Goal: Transaction & Acquisition: Purchase product/service

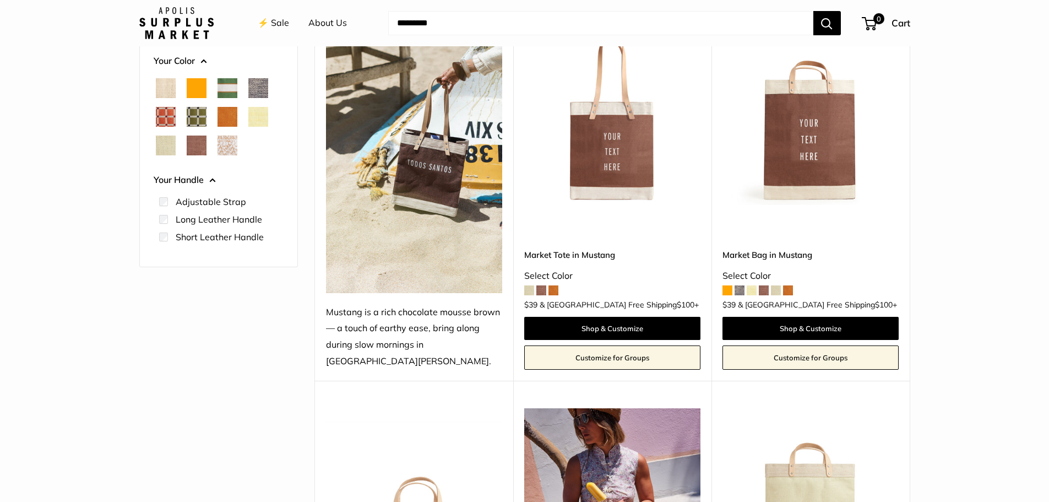
scroll to position [165, 0]
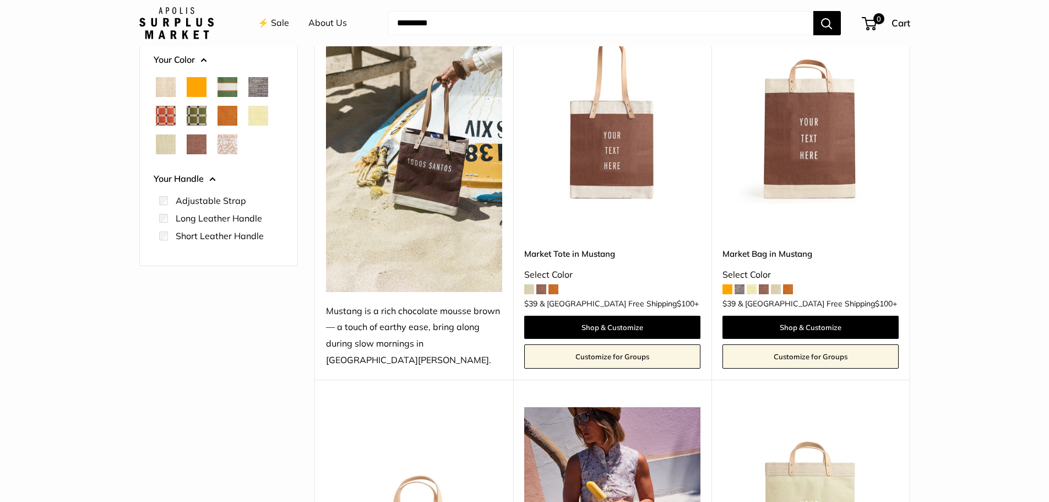
click at [0, 0] on img at bounding box center [0, 0] width 0 height 0
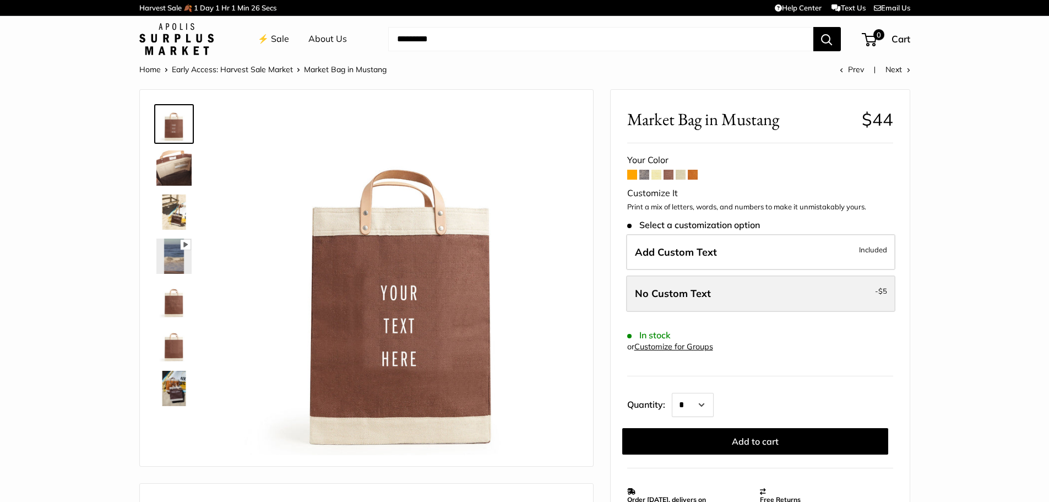
click at [868, 295] on label "No Custom Text - $5" at bounding box center [760, 293] width 269 height 36
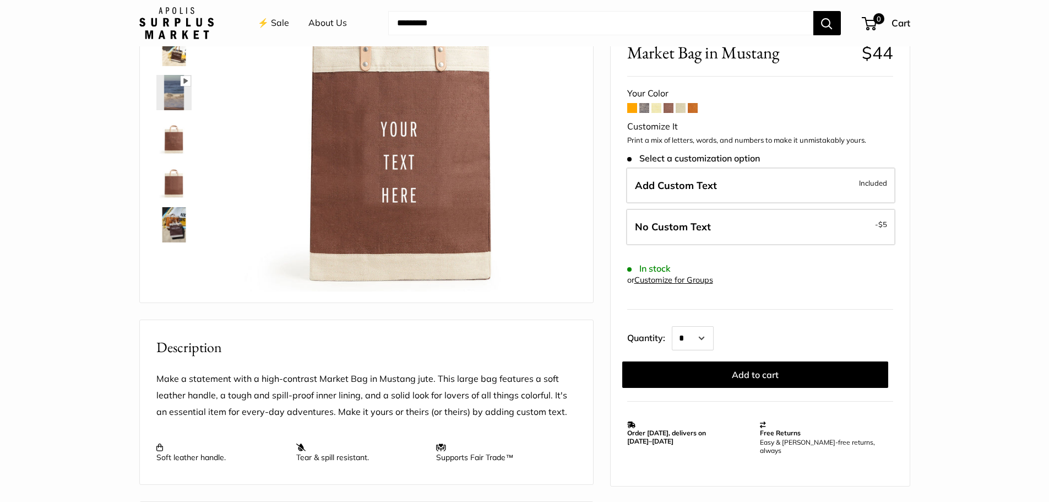
scroll to position [165, 0]
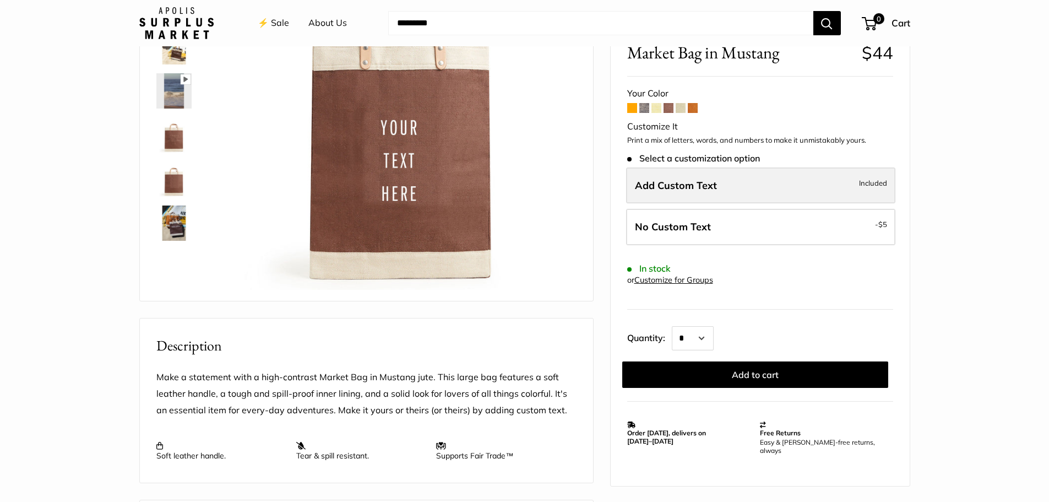
click at [860, 175] on label "Add Custom Text Included" at bounding box center [760, 185] width 269 height 36
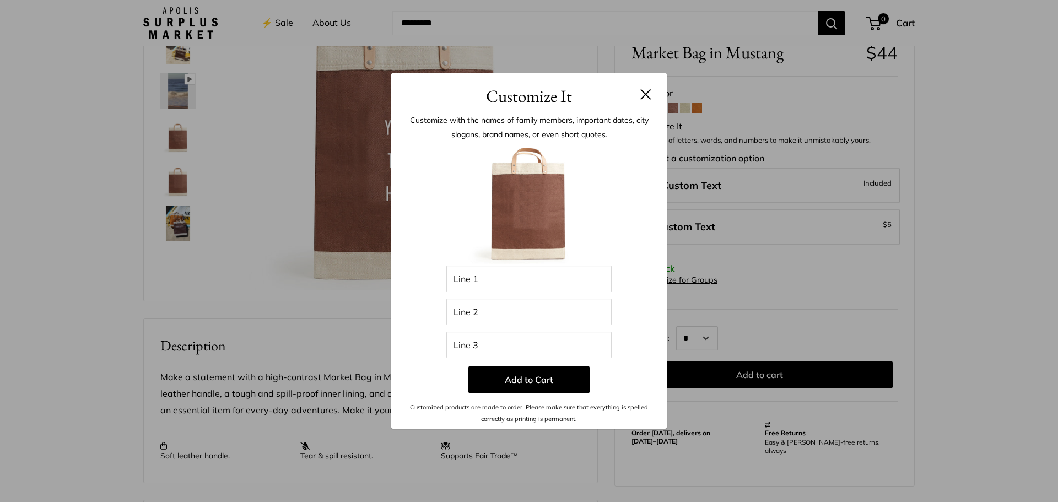
click at [646, 95] on button at bounding box center [645, 94] width 11 height 11
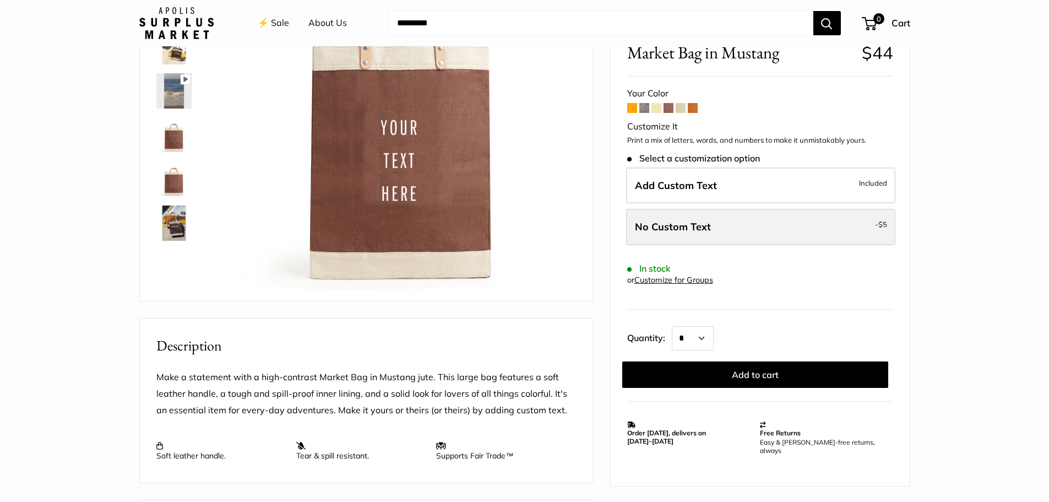
click at [858, 222] on label "No Custom Text - $5" at bounding box center [760, 227] width 269 height 36
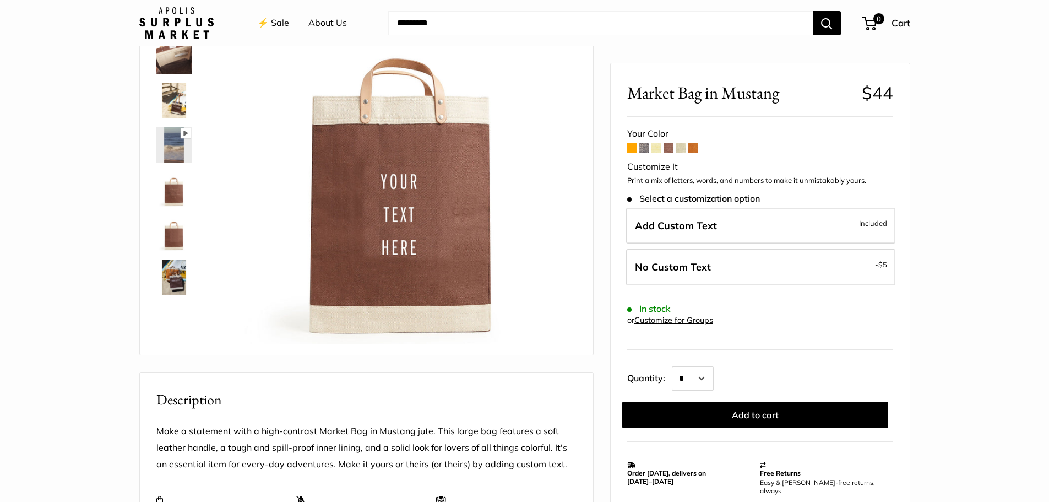
scroll to position [0, 0]
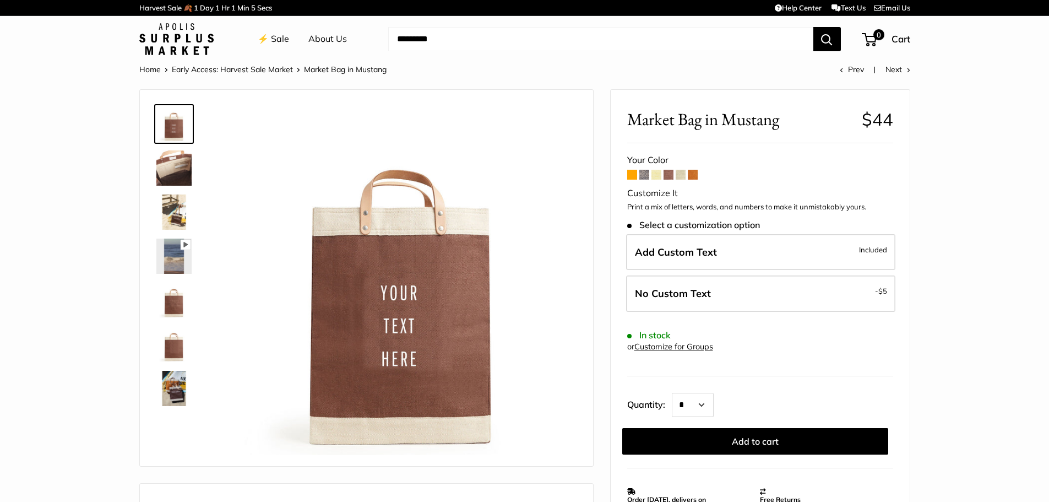
click at [633, 176] on span at bounding box center [632, 175] width 10 height 10
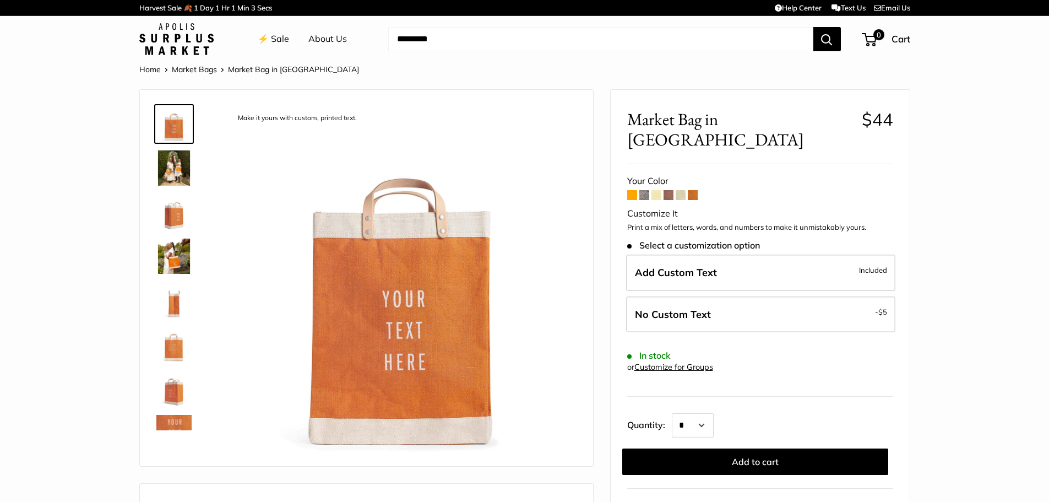
click at [644, 190] on span at bounding box center [645, 195] width 10 height 10
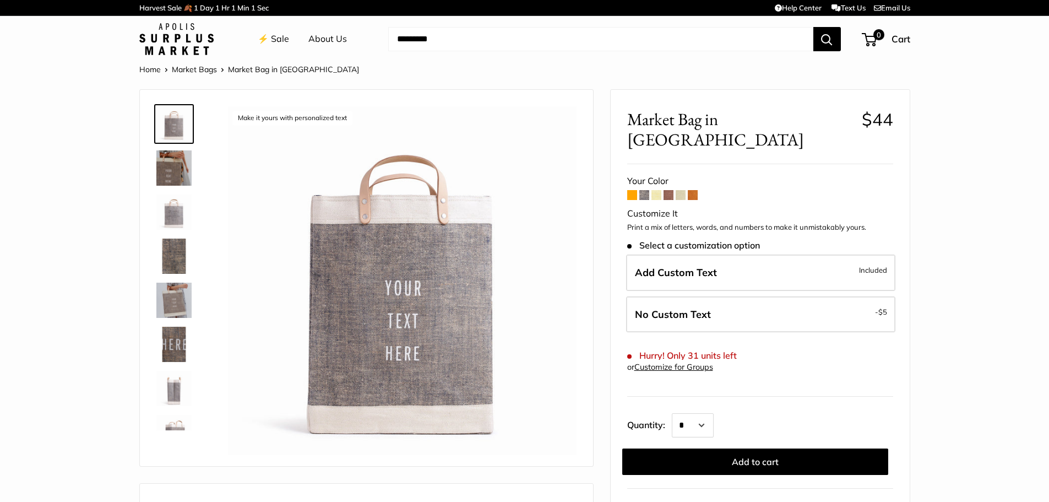
click at [655, 190] on span at bounding box center [657, 195] width 10 height 10
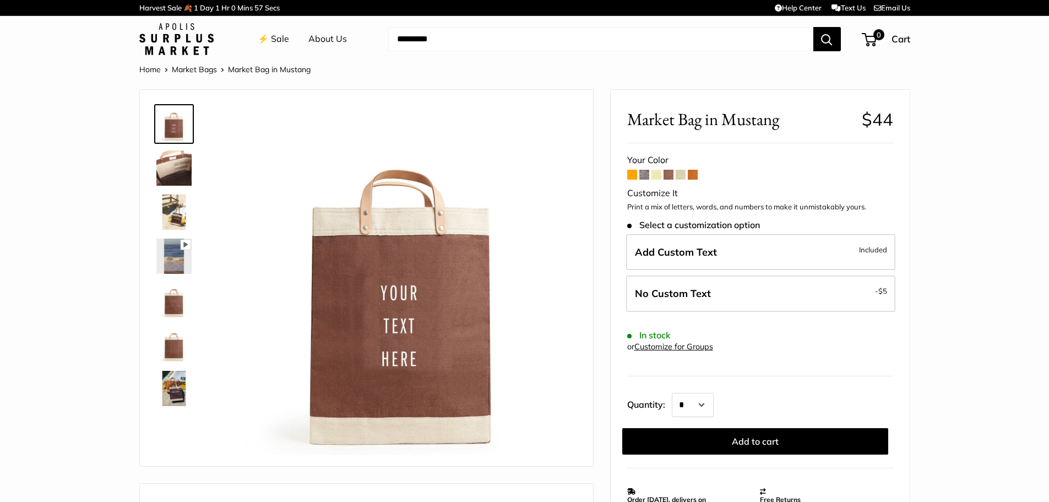
click at [676, 176] on span at bounding box center [681, 175] width 10 height 10
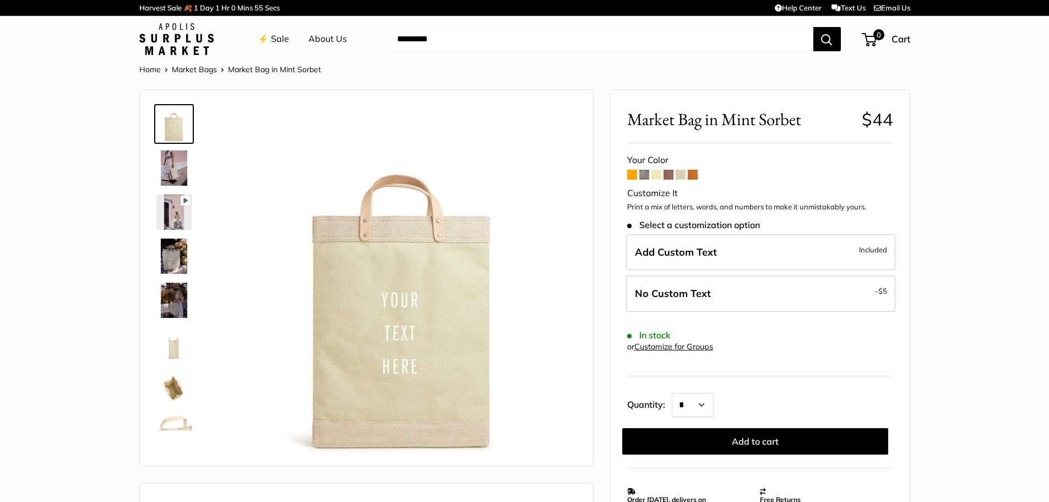
click at [691, 175] on span at bounding box center [693, 175] width 10 height 10
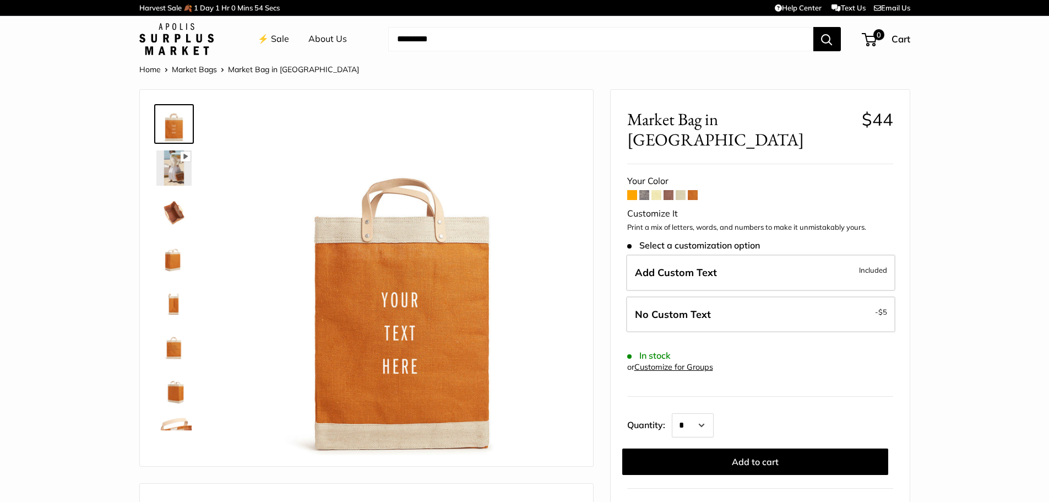
click at [680, 190] on span at bounding box center [681, 195] width 10 height 10
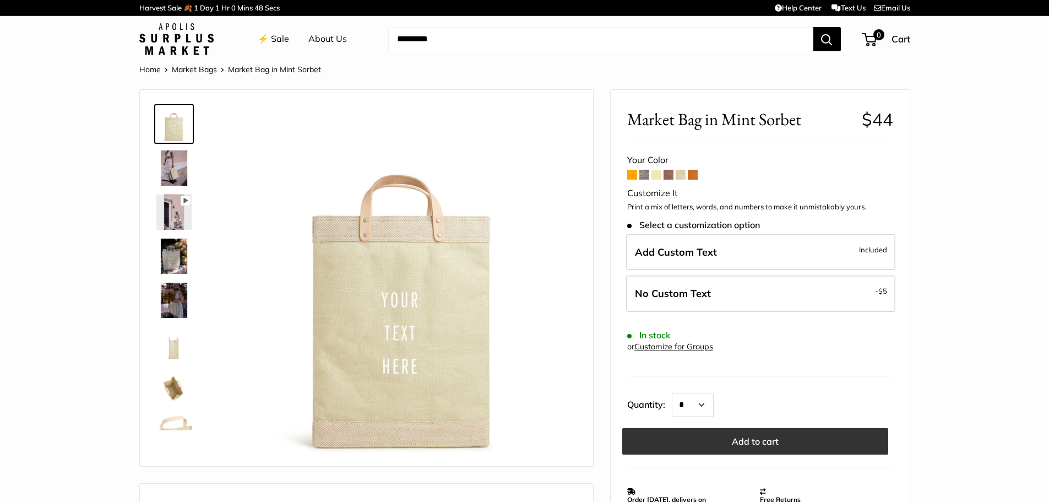
click at [772, 444] on button "Add to cart" at bounding box center [755, 441] width 266 height 26
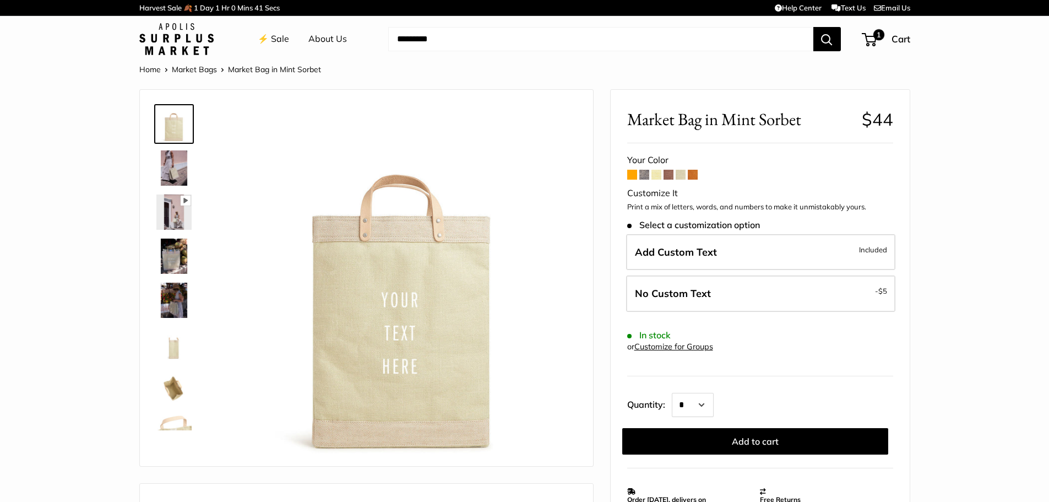
click at [645, 175] on span at bounding box center [645, 175] width 10 height 10
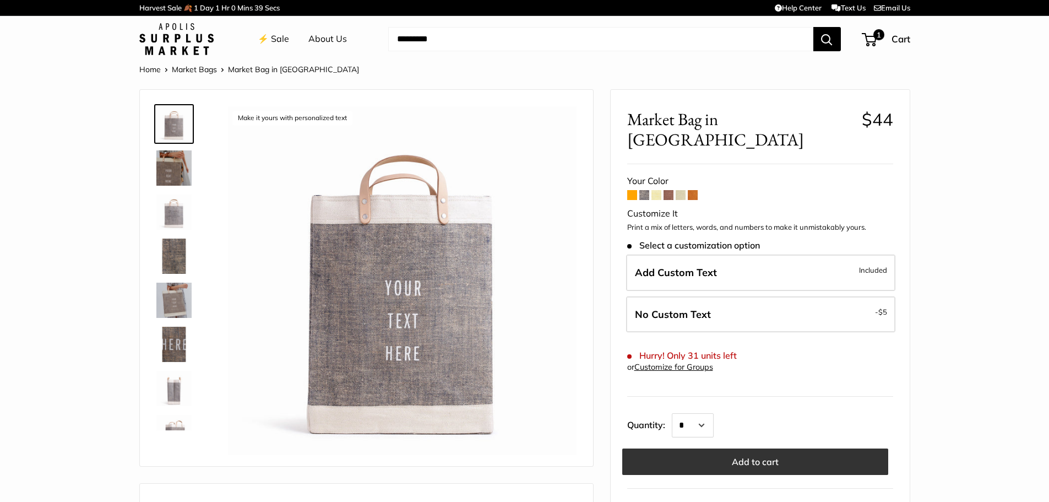
click at [777, 448] on button "Add to cart" at bounding box center [755, 461] width 266 height 26
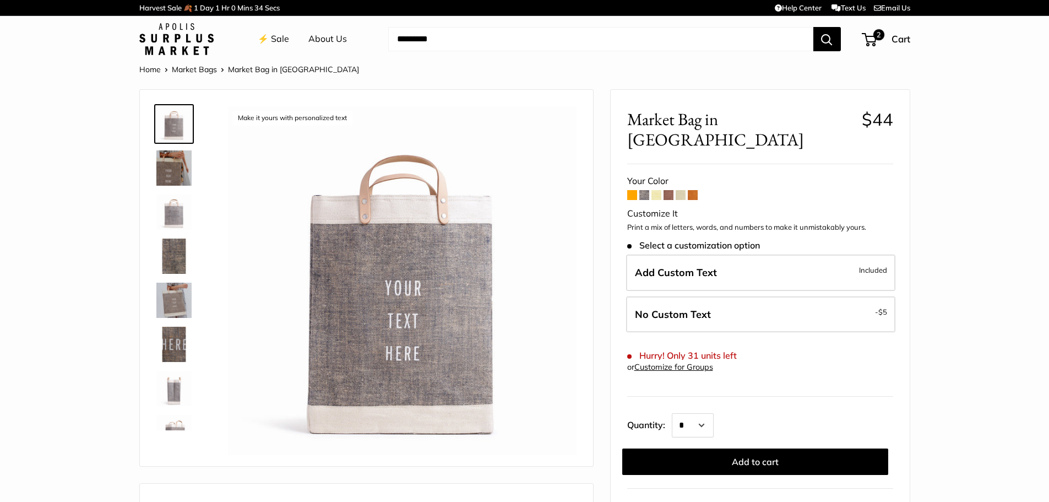
click at [670, 190] on span at bounding box center [669, 195] width 10 height 10
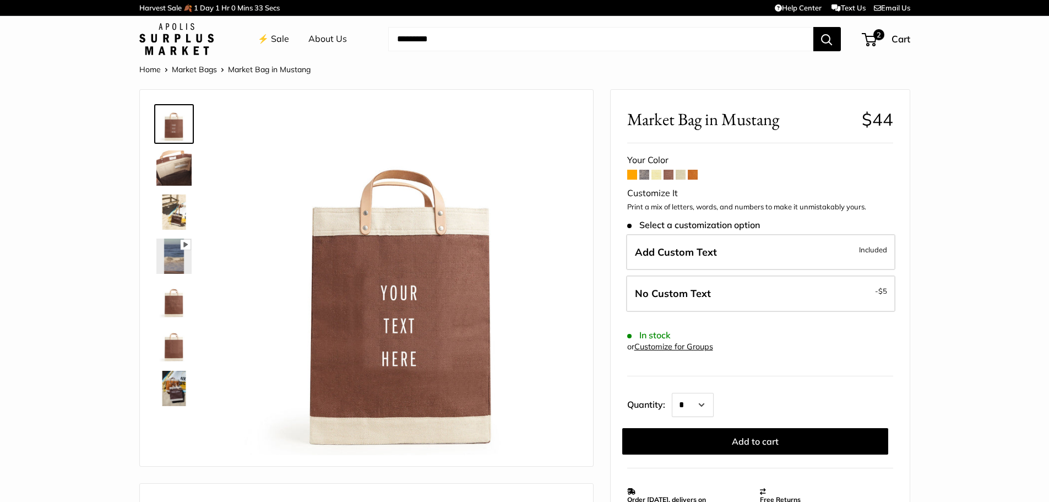
click at [689, 174] on span at bounding box center [693, 175] width 10 height 10
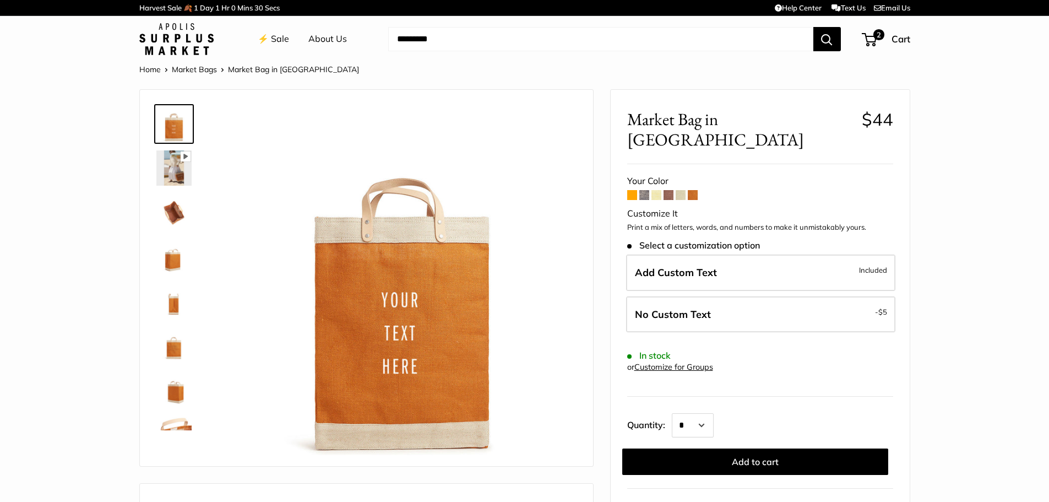
click at [632, 190] on span at bounding box center [632, 195] width 10 height 10
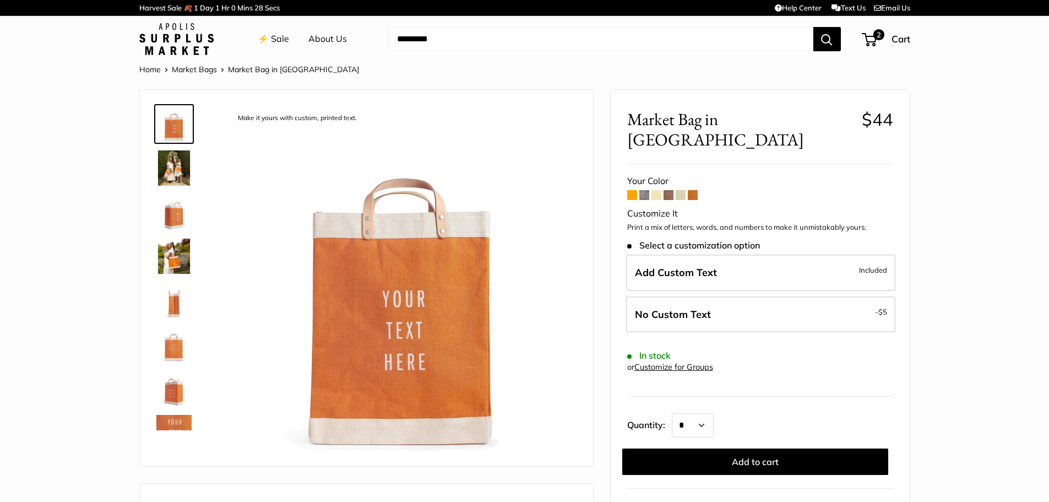
click at [633, 190] on span at bounding box center [632, 195] width 10 height 10
click at [668, 190] on span at bounding box center [669, 195] width 10 height 10
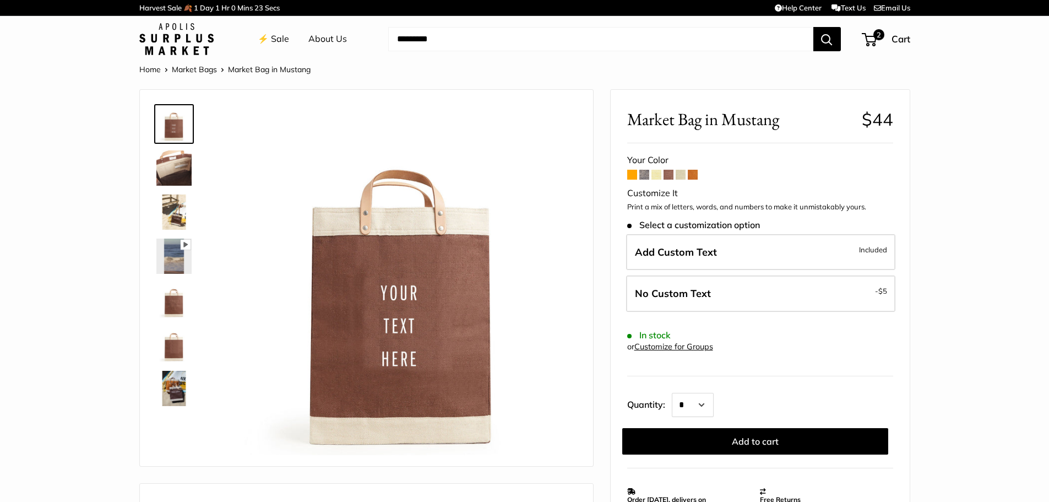
click at [180, 163] on img at bounding box center [173, 167] width 35 height 35
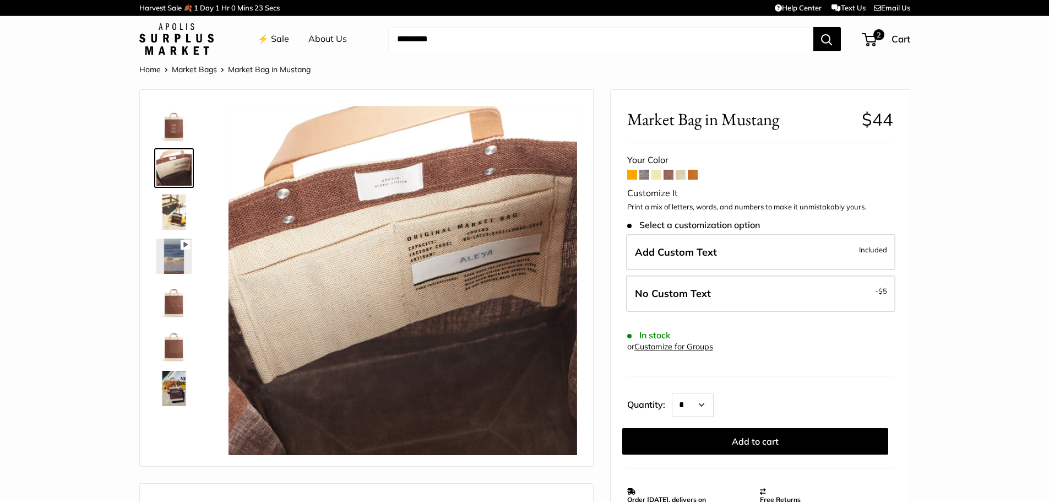
click at [177, 215] on img at bounding box center [173, 211] width 35 height 35
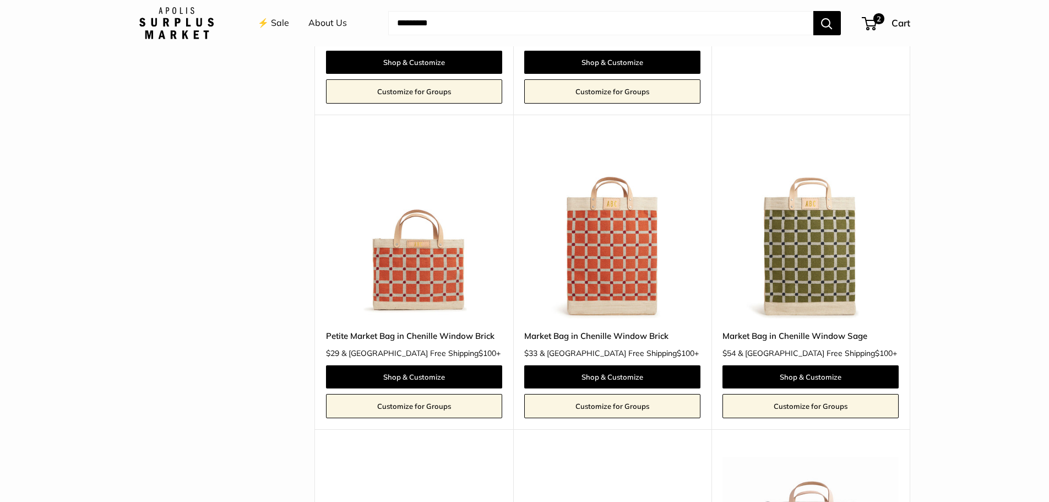
scroll to position [2203, 0]
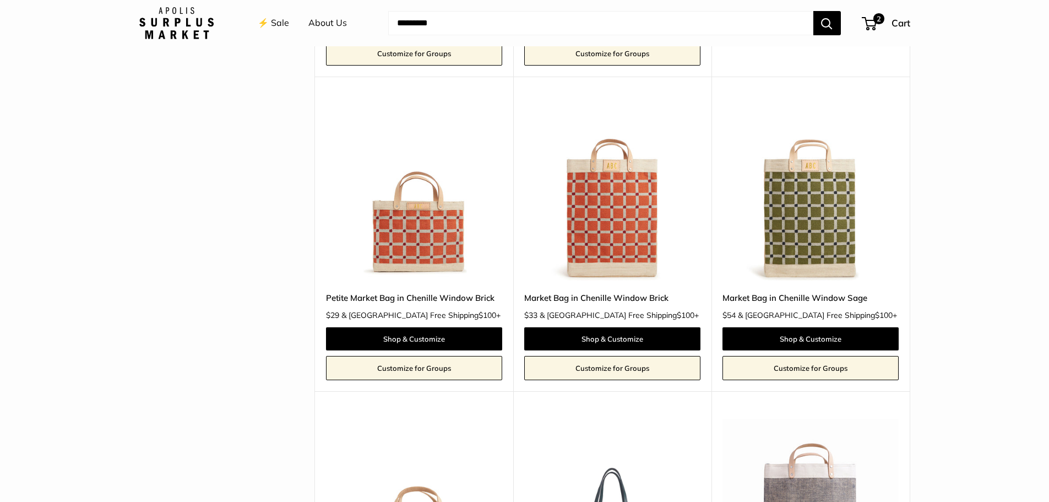
click at [0, 0] on img at bounding box center [0, 0] width 0 height 0
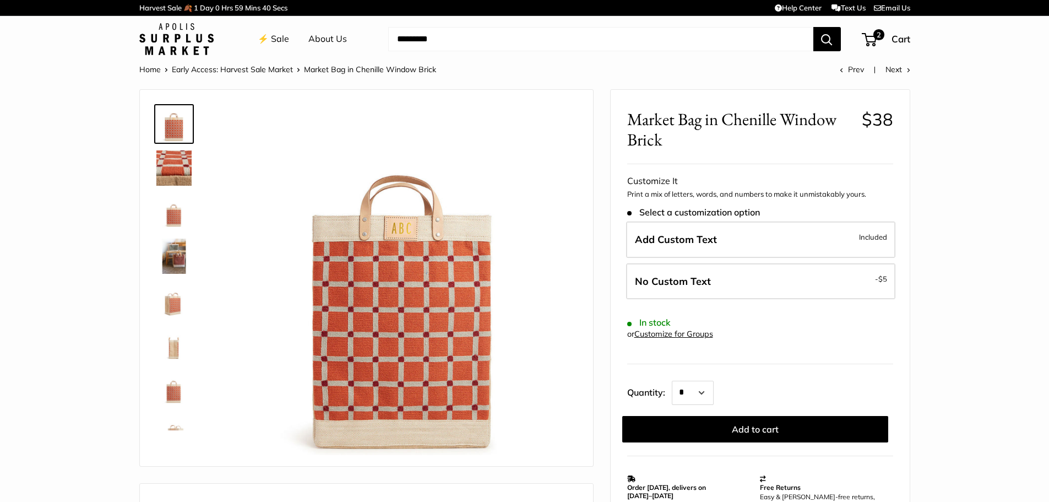
click at [161, 163] on img at bounding box center [173, 167] width 35 height 35
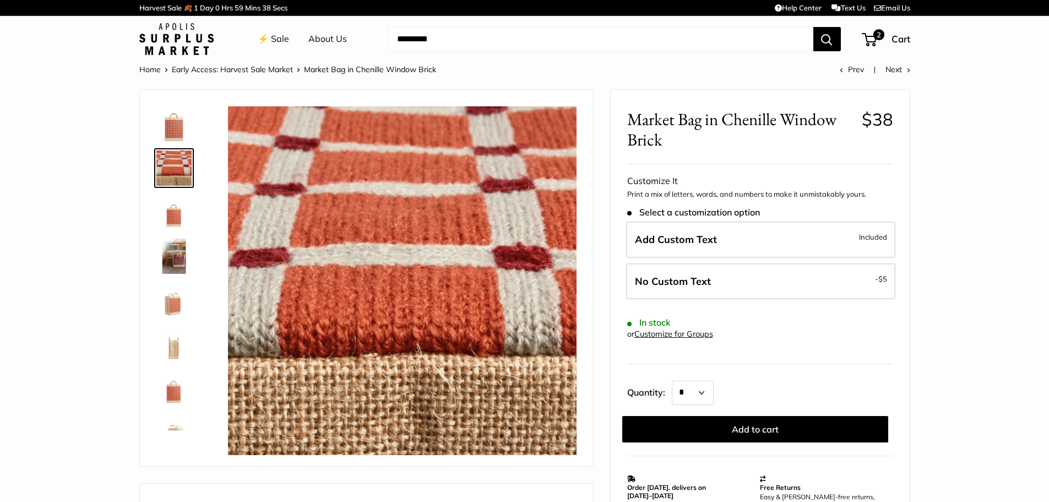
click at [179, 221] on img at bounding box center [173, 211] width 35 height 35
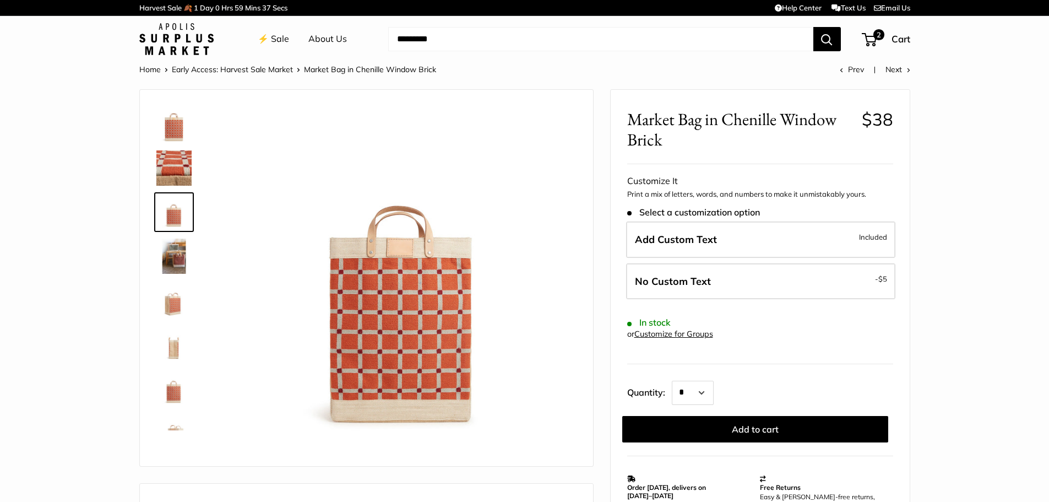
click at [179, 262] on img at bounding box center [173, 256] width 35 height 35
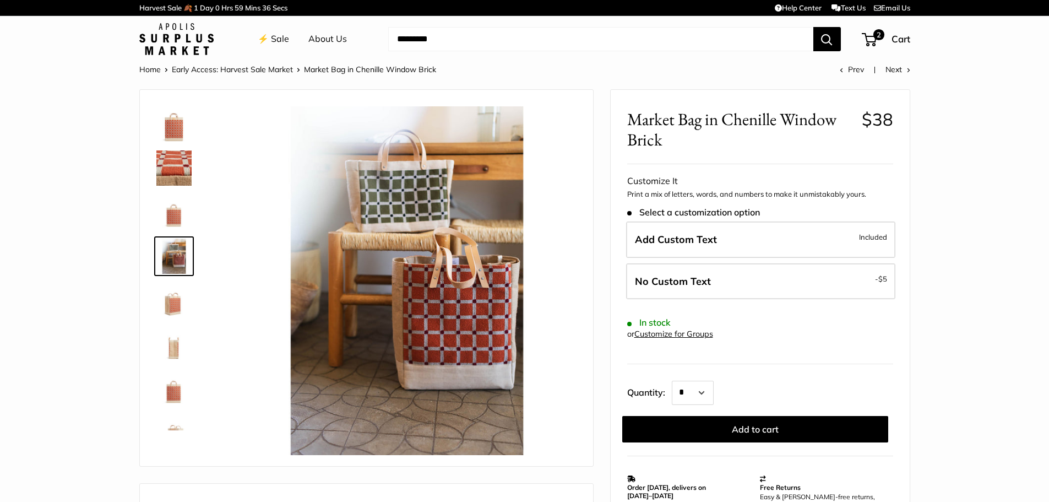
click at [180, 312] on img at bounding box center [173, 300] width 35 height 35
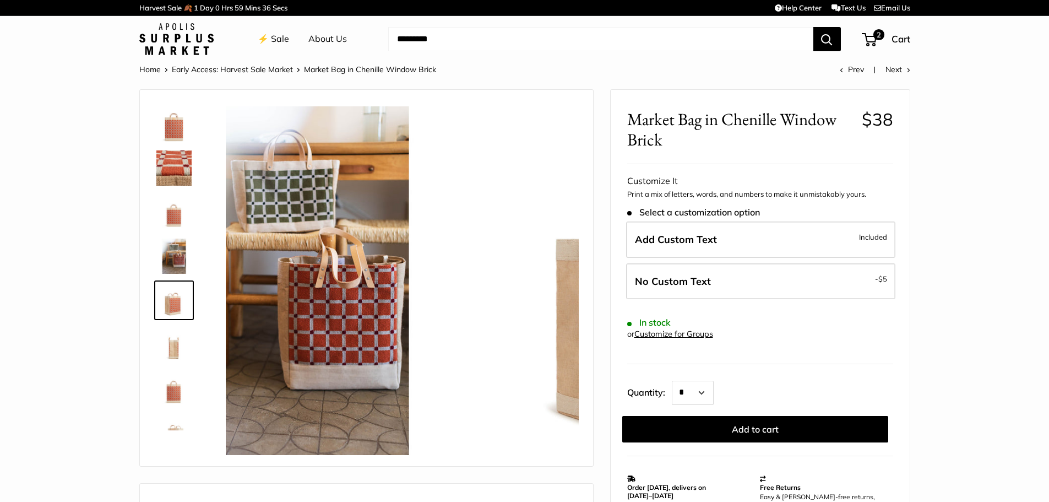
scroll to position [34, 0]
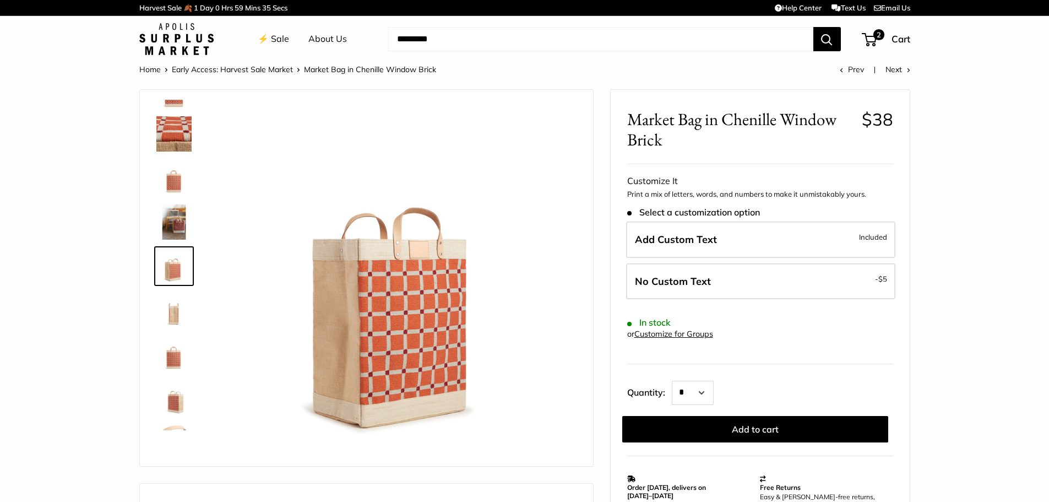
click at [176, 319] on img at bounding box center [173, 309] width 35 height 35
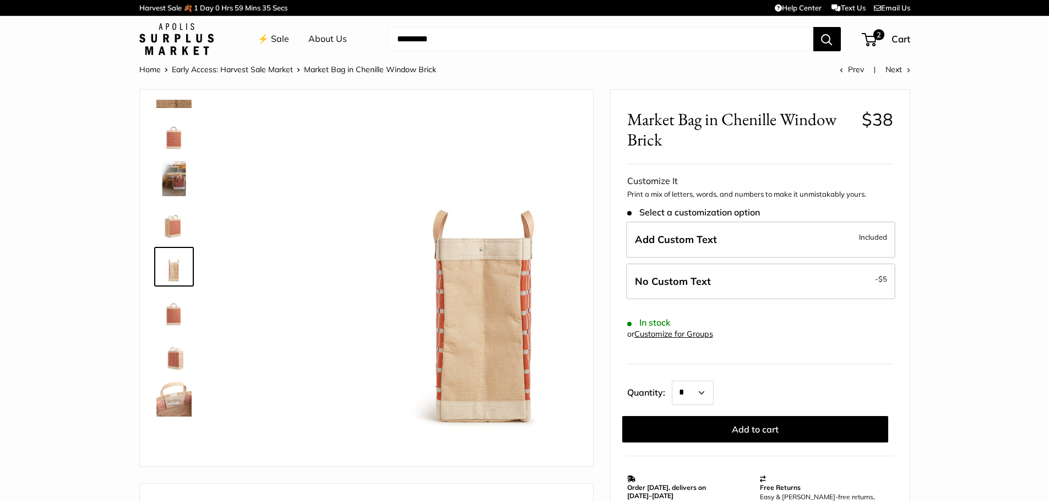
scroll to position [78, 0]
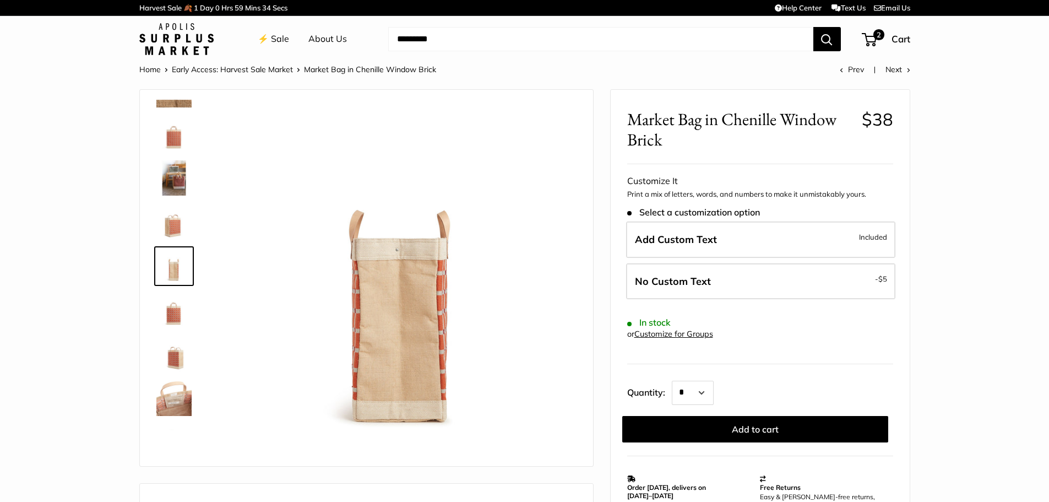
click at [170, 314] on img at bounding box center [173, 309] width 35 height 35
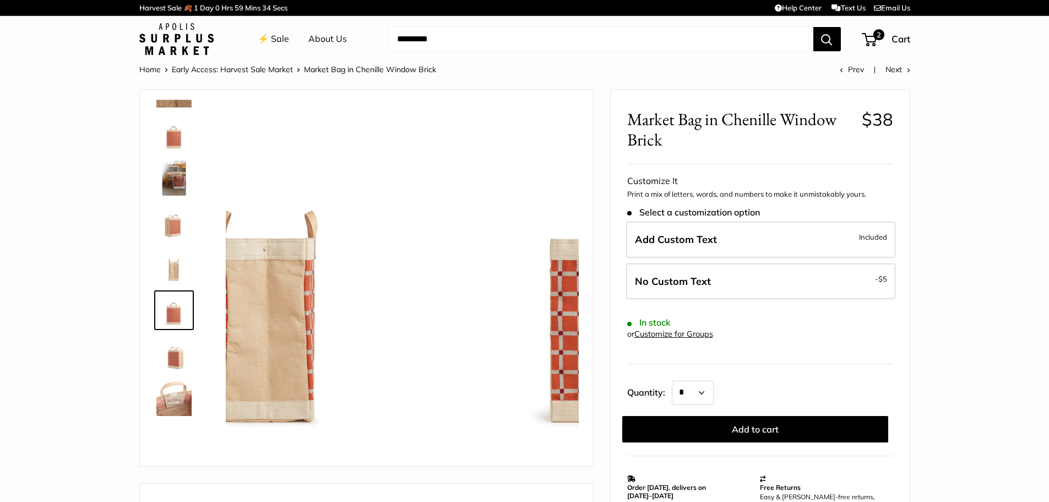
scroll to position [115, 0]
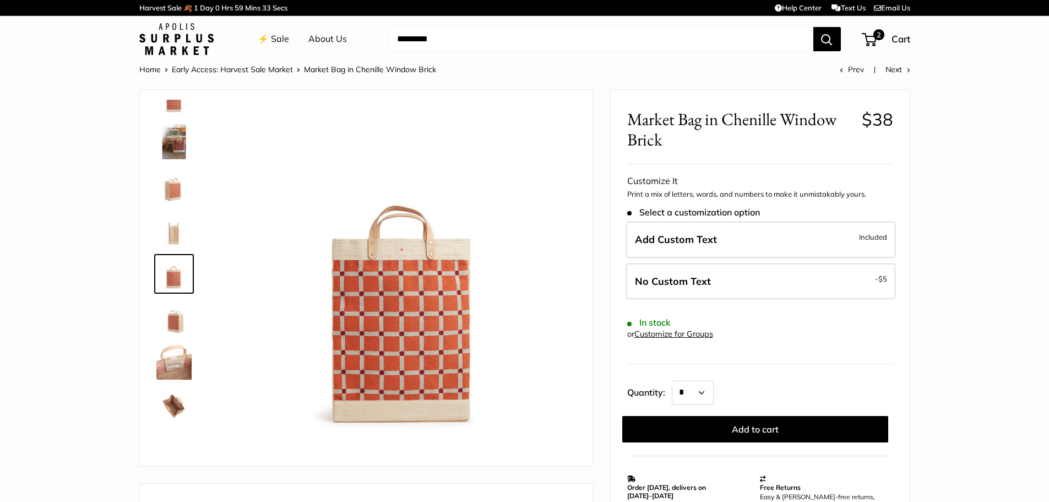
click at [177, 373] on img at bounding box center [173, 361] width 35 height 35
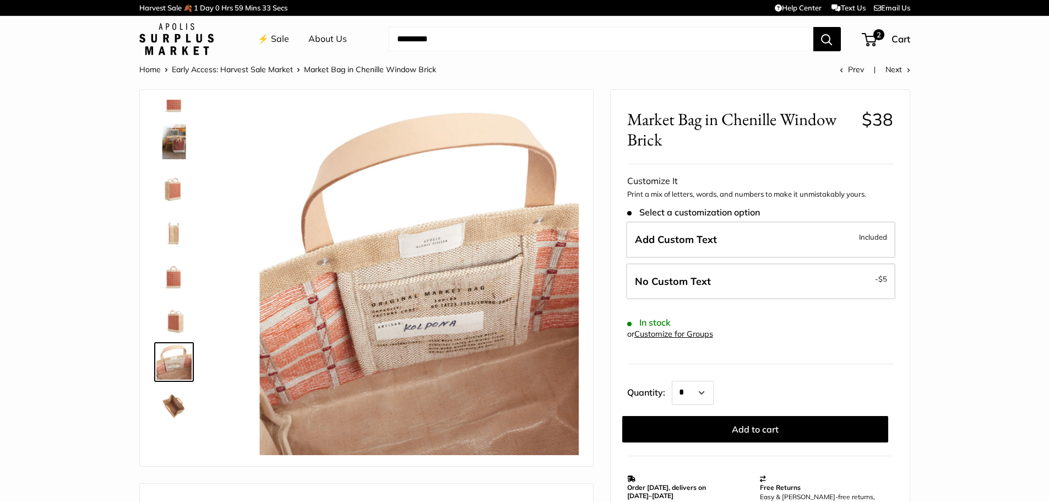
click at [176, 401] on img at bounding box center [173, 405] width 35 height 35
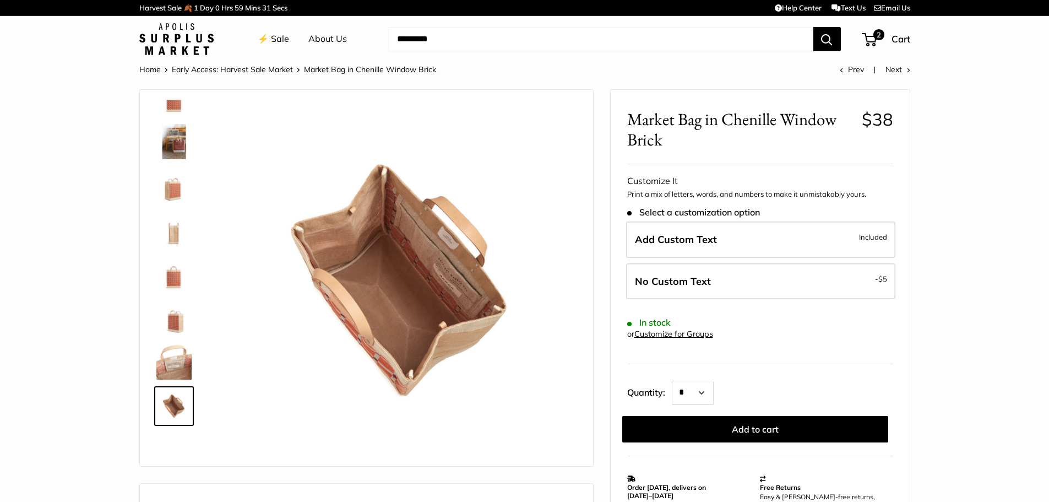
click at [171, 190] on img at bounding box center [173, 185] width 35 height 35
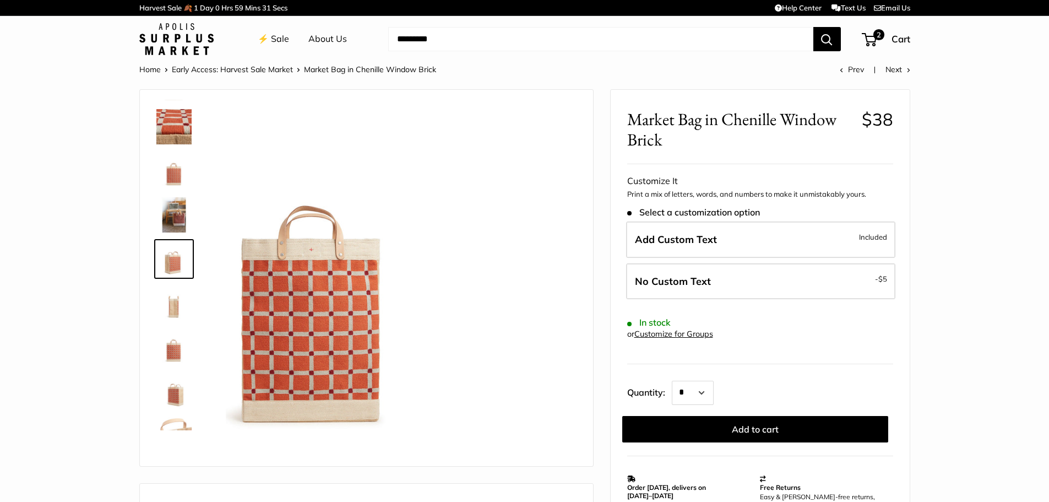
scroll to position [34, 0]
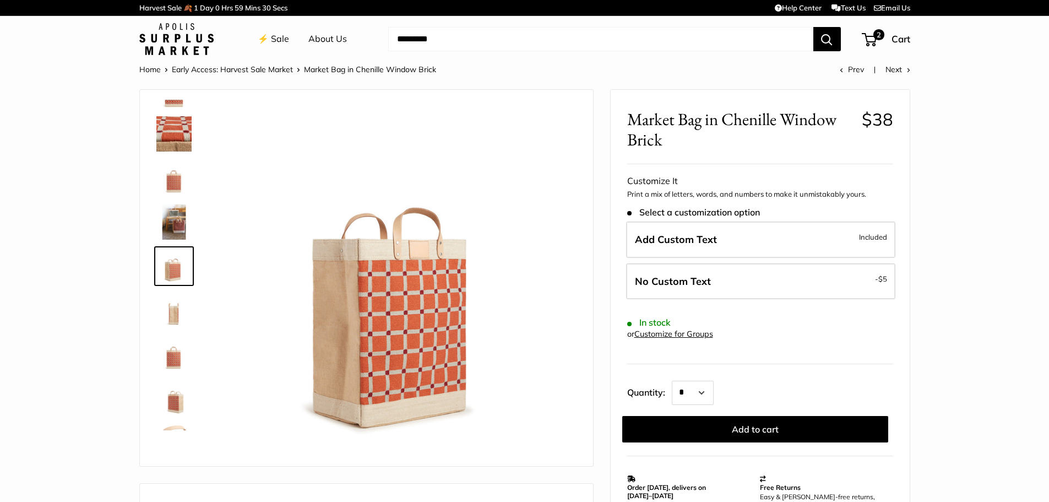
click at [401, 319] on img at bounding box center [401, 280] width 349 height 349
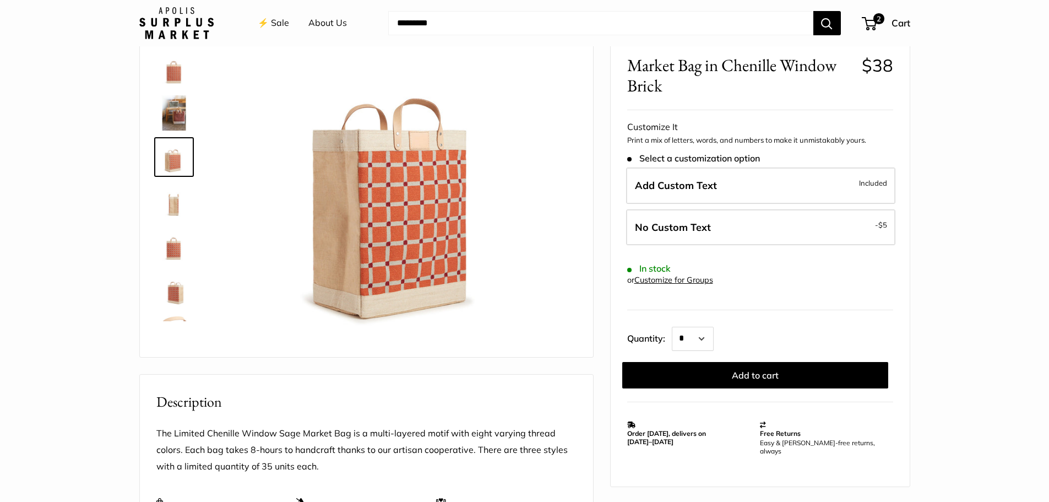
click at [174, 109] on img at bounding box center [173, 112] width 35 height 35
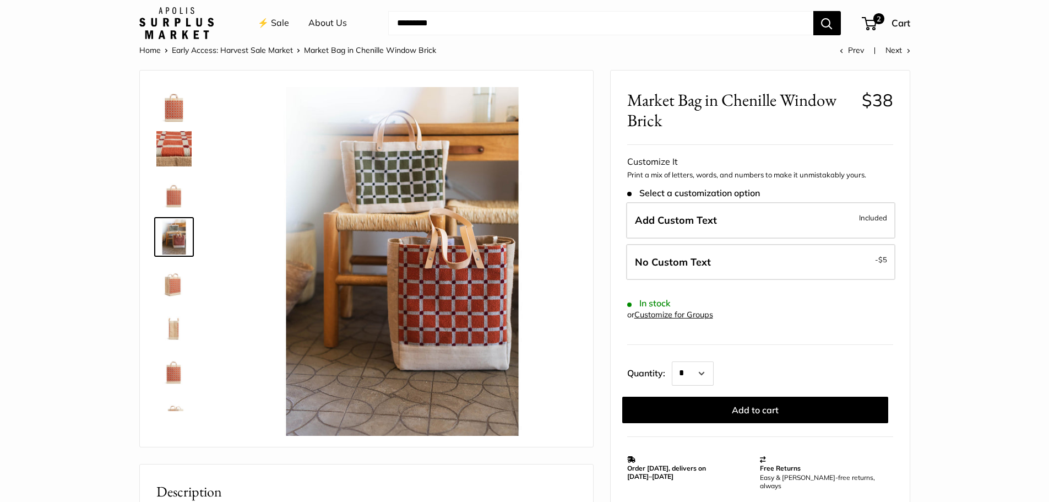
scroll to position [0, 0]
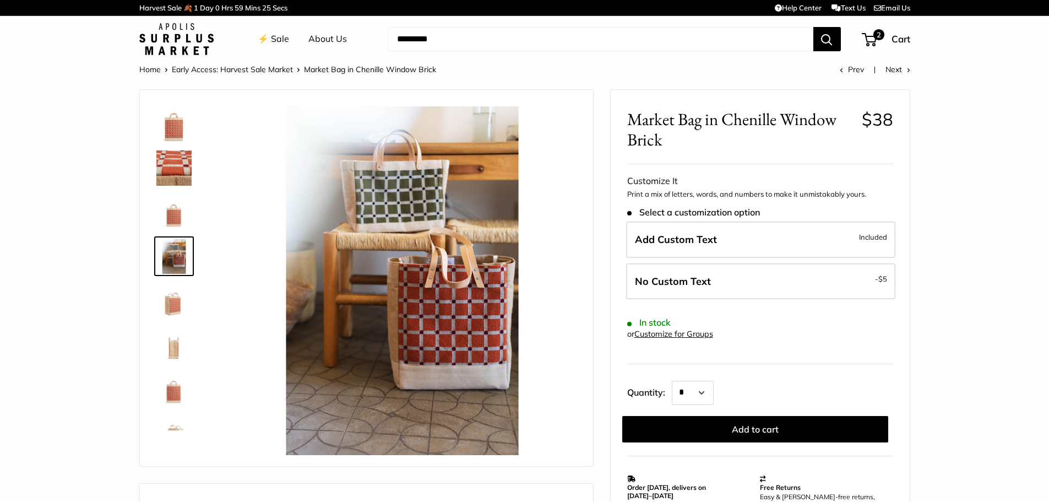
click at [171, 167] on img at bounding box center [173, 167] width 35 height 35
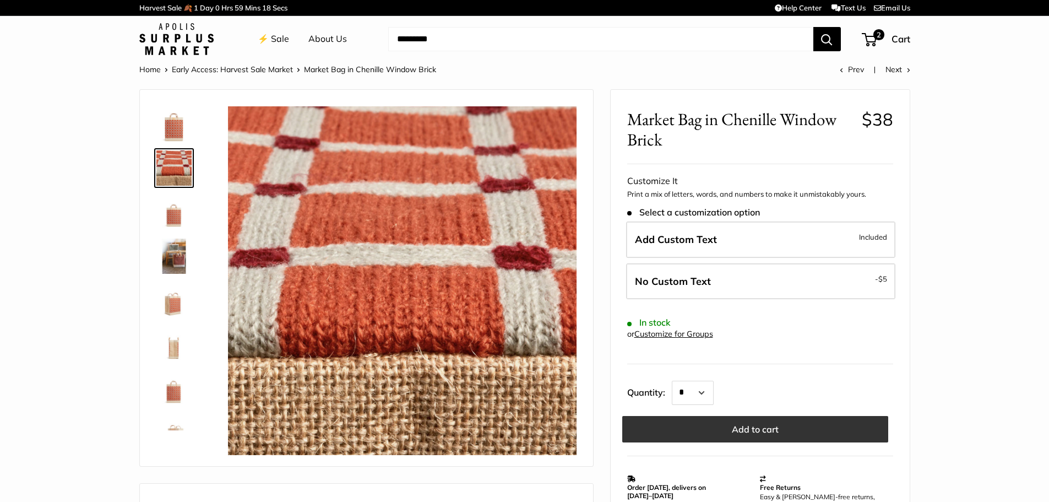
click at [757, 431] on button "Add to cart" at bounding box center [755, 429] width 266 height 26
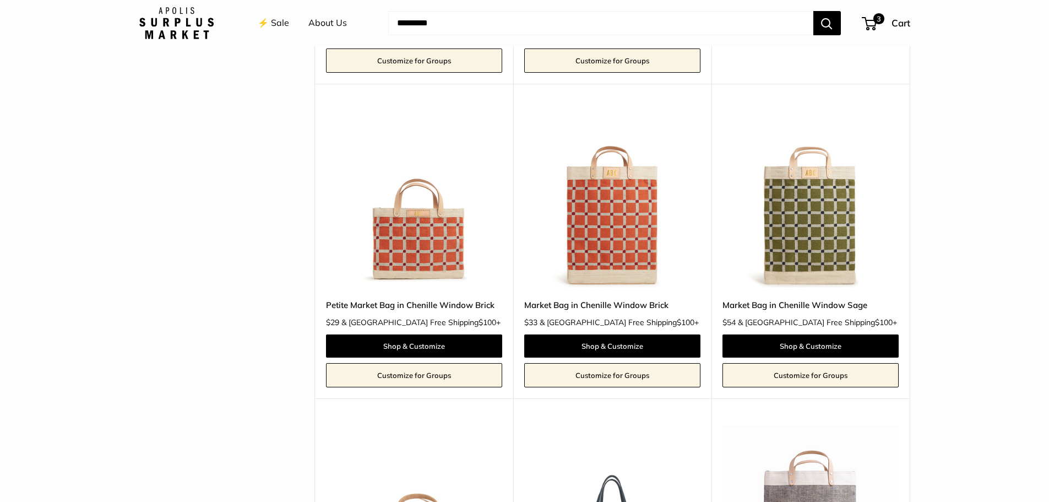
click at [0, 0] on img at bounding box center [0, 0] width 0 height 0
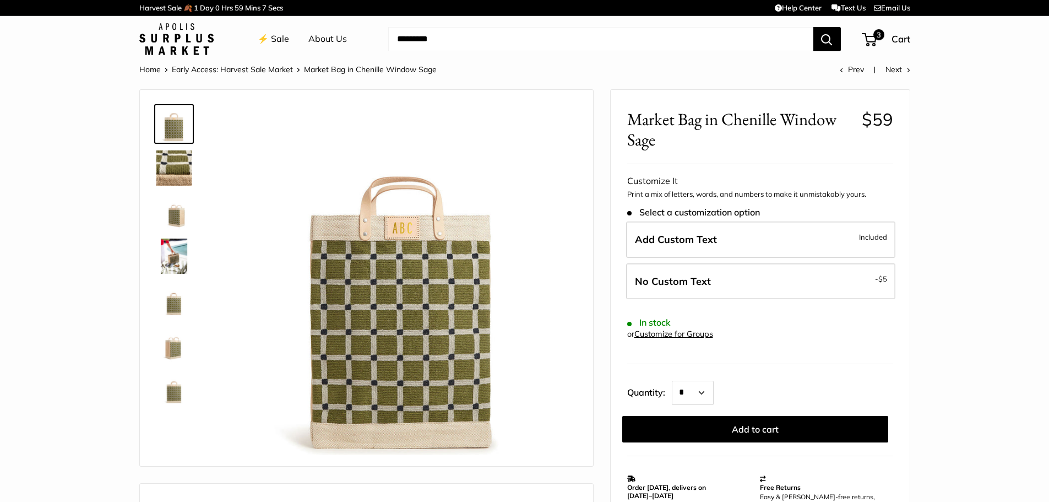
click at [177, 221] on img at bounding box center [173, 211] width 35 height 35
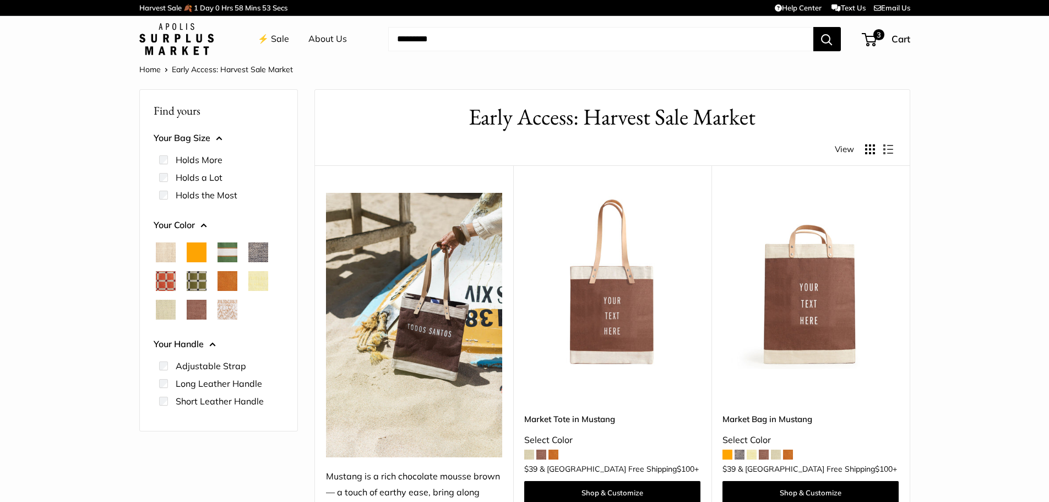
click at [0, 0] on img at bounding box center [0, 0] width 0 height 0
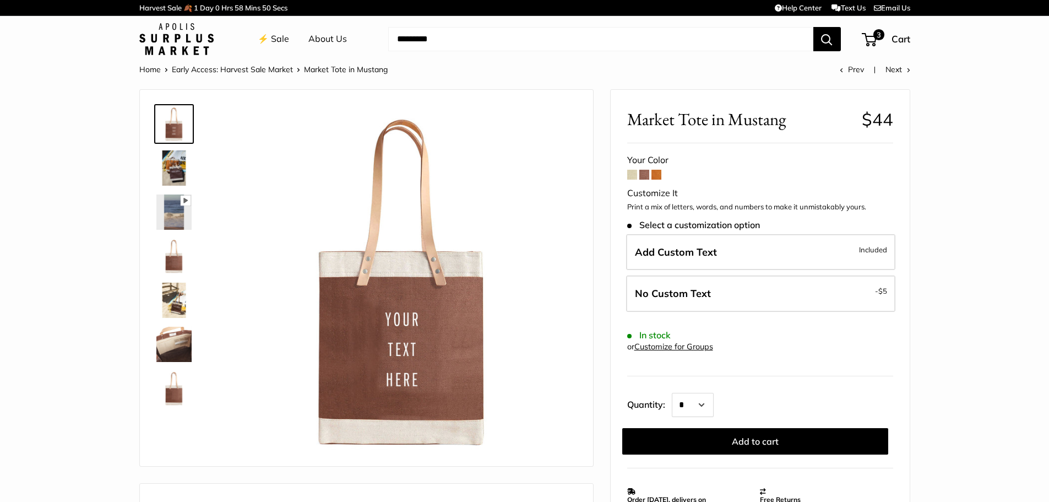
click at [631, 174] on span at bounding box center [632, 175] width 10 height 10
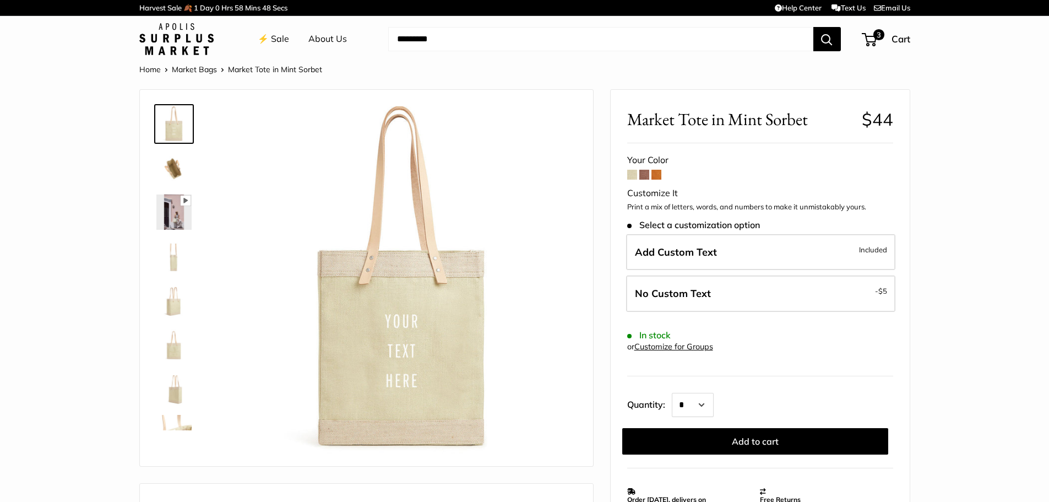
click at [655, 176] on span at bounding box center [657, 175] width 10 height 10
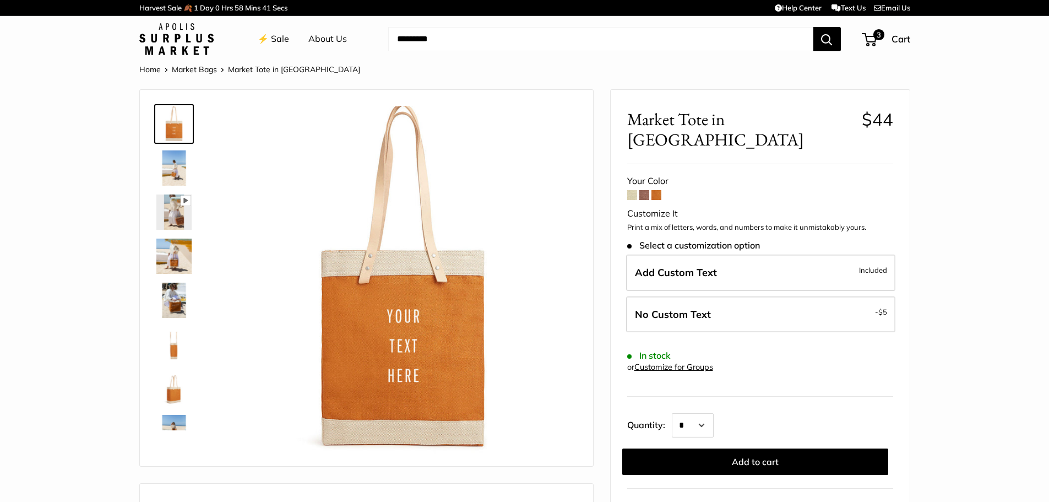
click at [642, 190] on span at bounding box center [645, 195] width 10 height 10
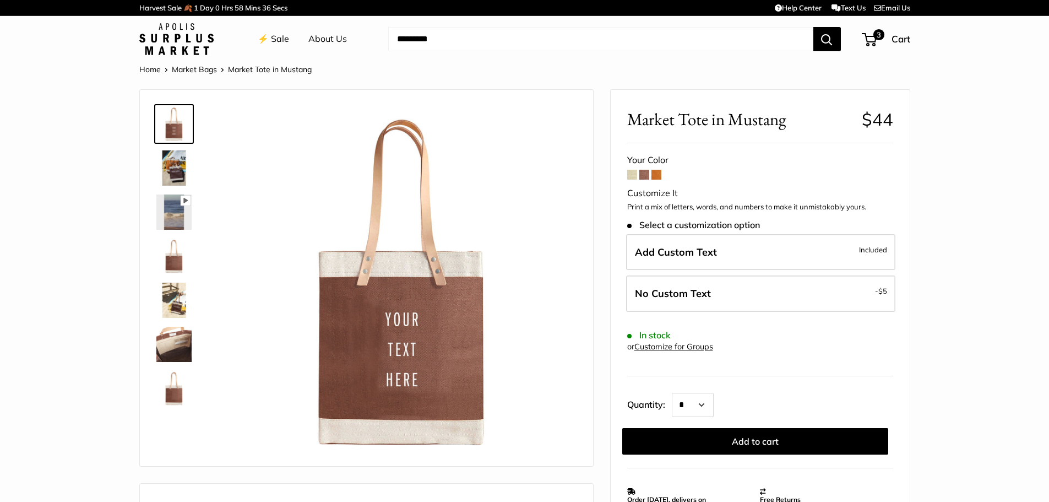
click at [633, 177] on span at bounding box center [632, 175] width 10 height 10
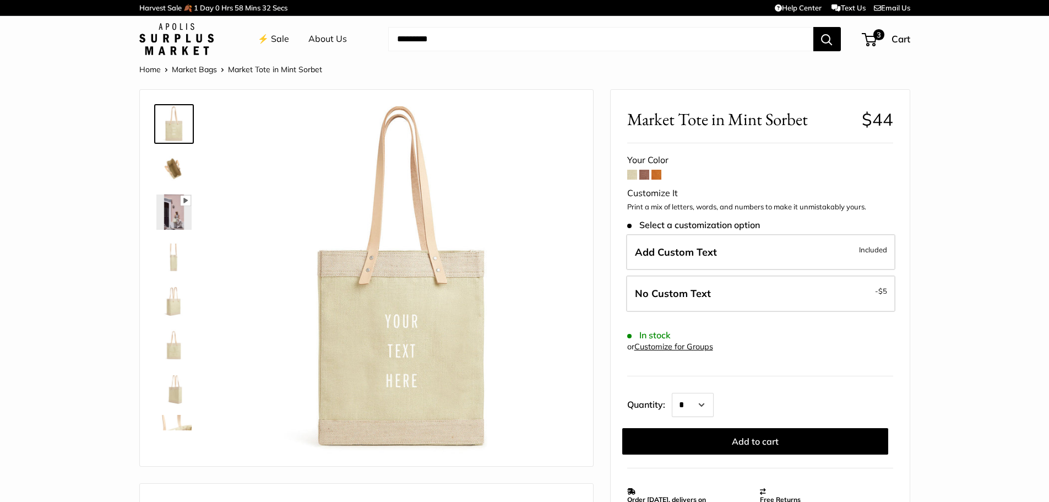
click at [172, 170] on img at bounding box center [173, 167] width 35 height 35
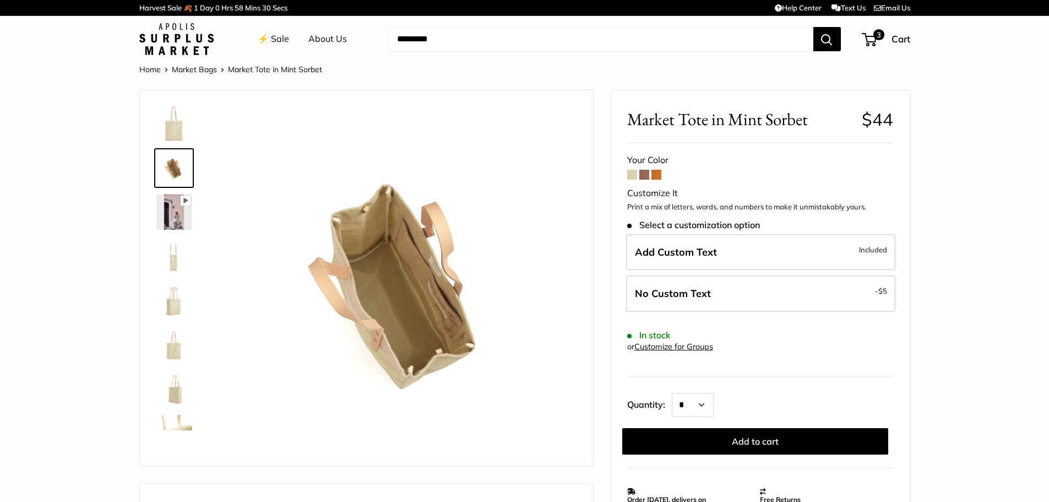
click at [172, 217] on img at bounding box center [173, 211] width 35 height 35
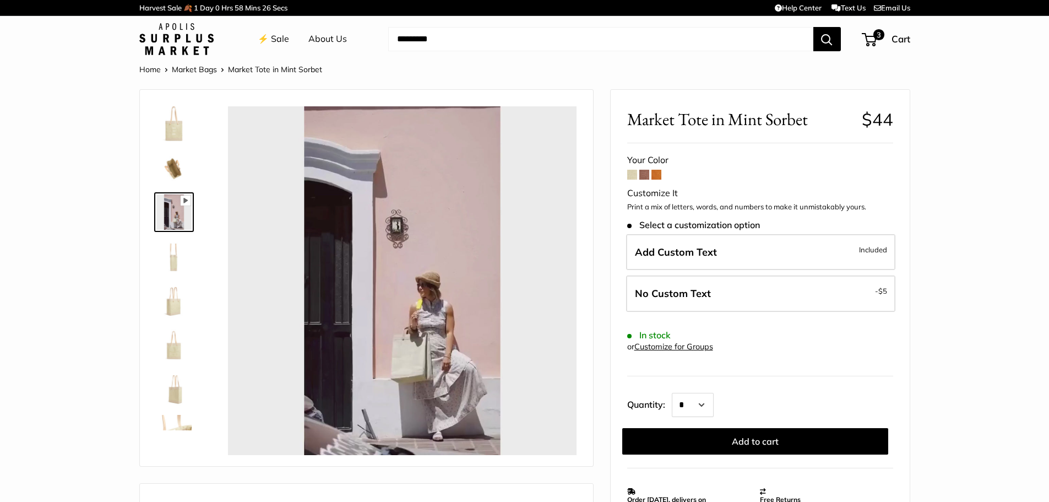
click at [170, 261] on img at bounding box center [173, 256] width 35 height 35
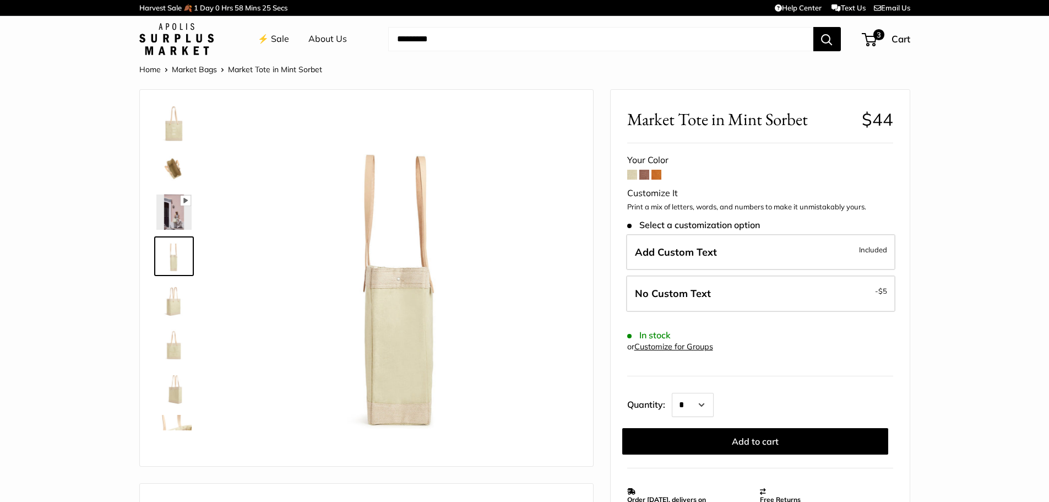
type input "*****"
click at [172, 310] on img at bounding box center [173, 300] width 35 height 35
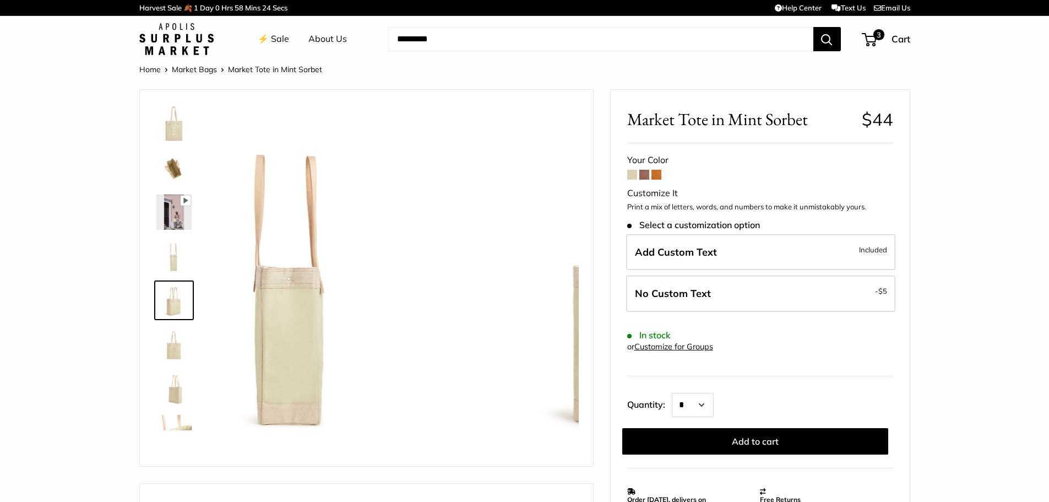
scroll to position [34, 0]
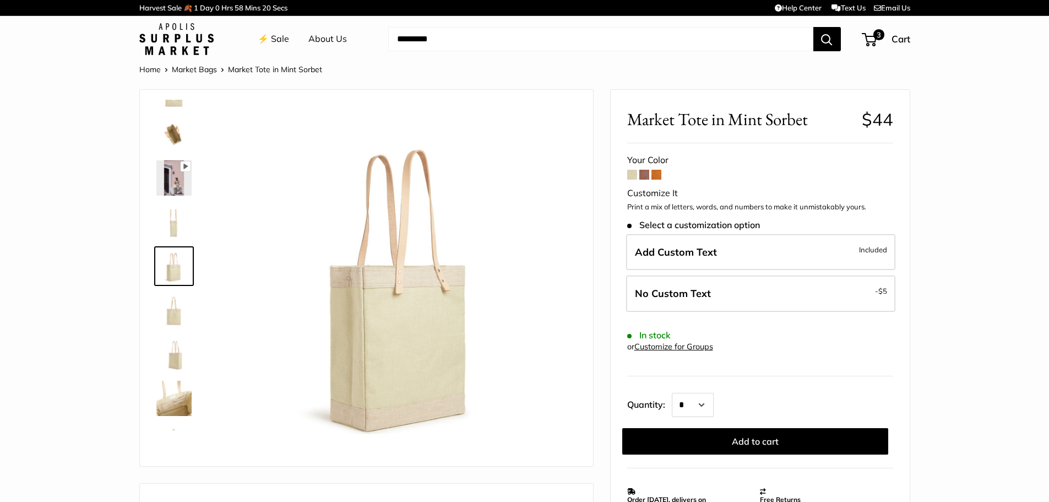
click at [177, 362] on img at bounding box center [173, 354] width 35 height 35
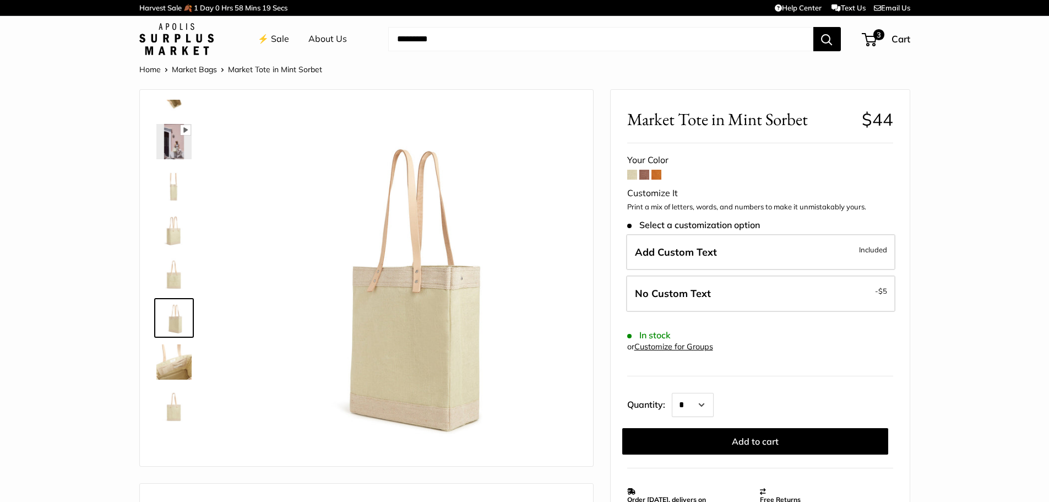
click at [180, 368] on img at bounding box center [173, 361] width 35 height 35
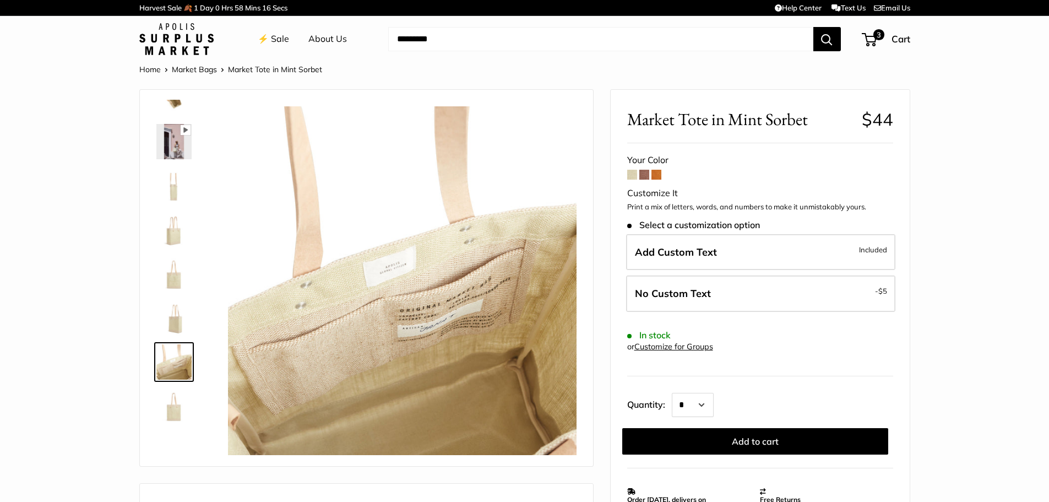
click at [172, 408] on img at bounding box center [173, 405] width 35 height 35
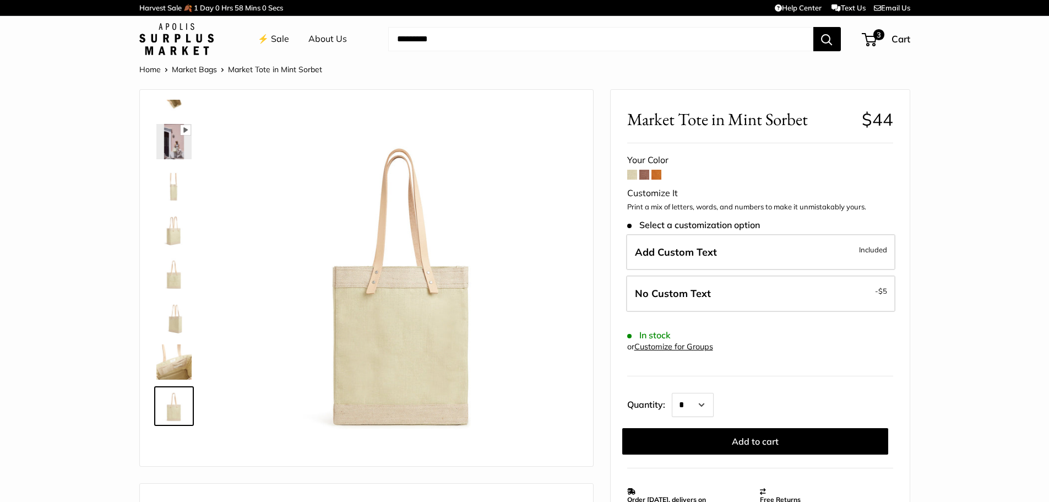
click at [645, 176] on span at bounding box center [645, 175] width 10 height 10
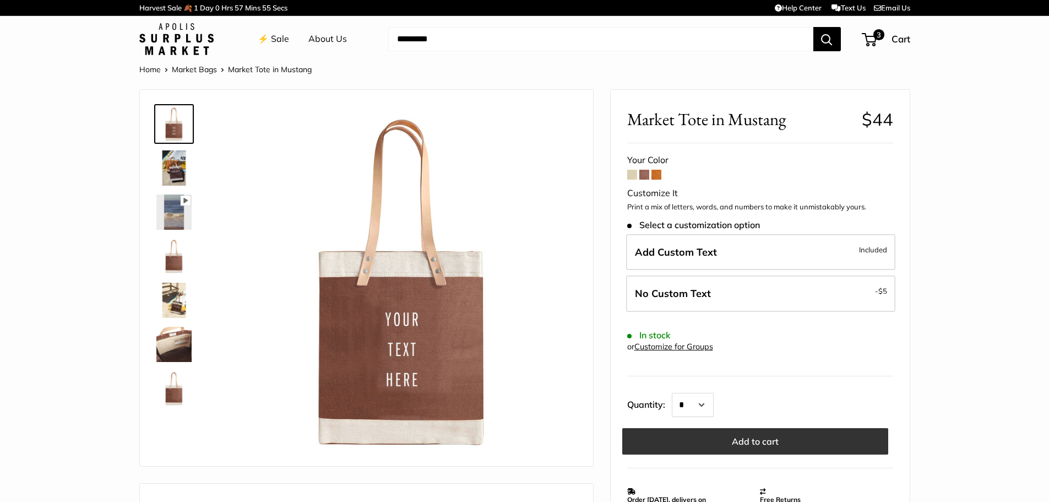
click at [759, 450] on button "Add to cart" at bounding box center [755, 441] width 266 height 26
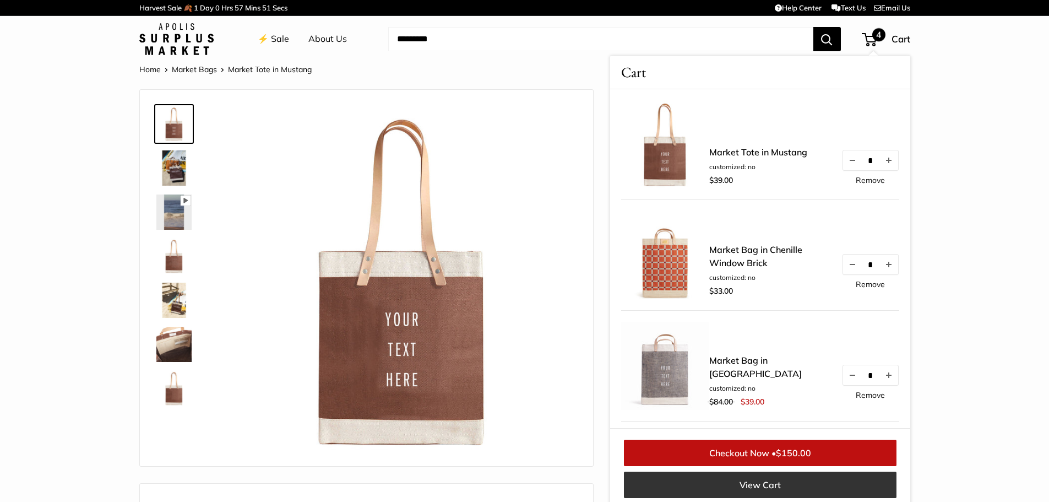
click at [769, 487] on link "View Cart" at bounding box center [760, 485] width 273 height 26
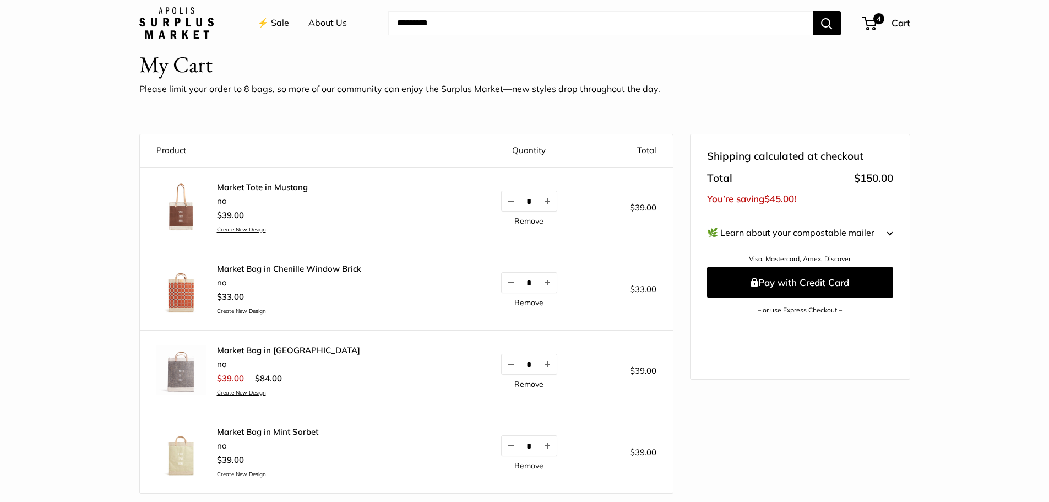
scroll to position [110, 0]
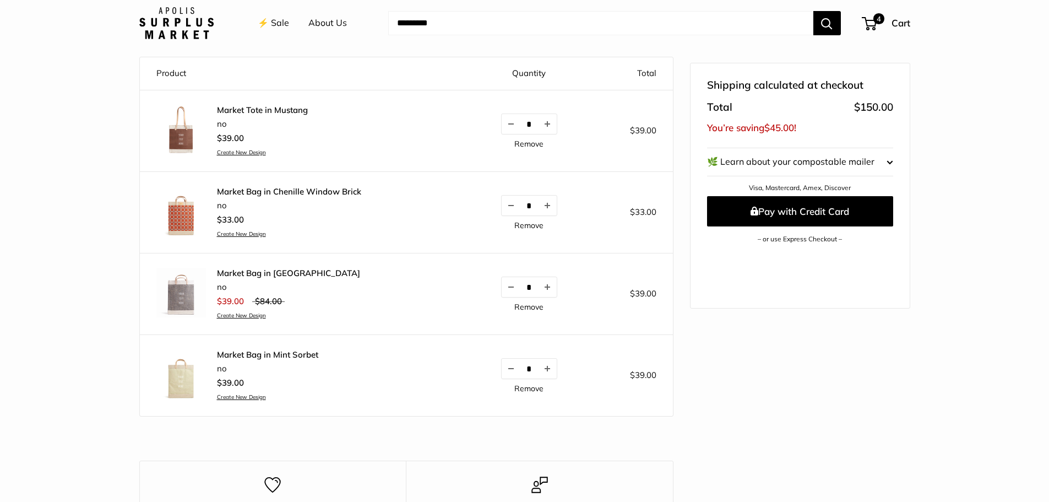
click at [532, 388] on link "Remove" at bounding box center [528, 388] width 29 height 8
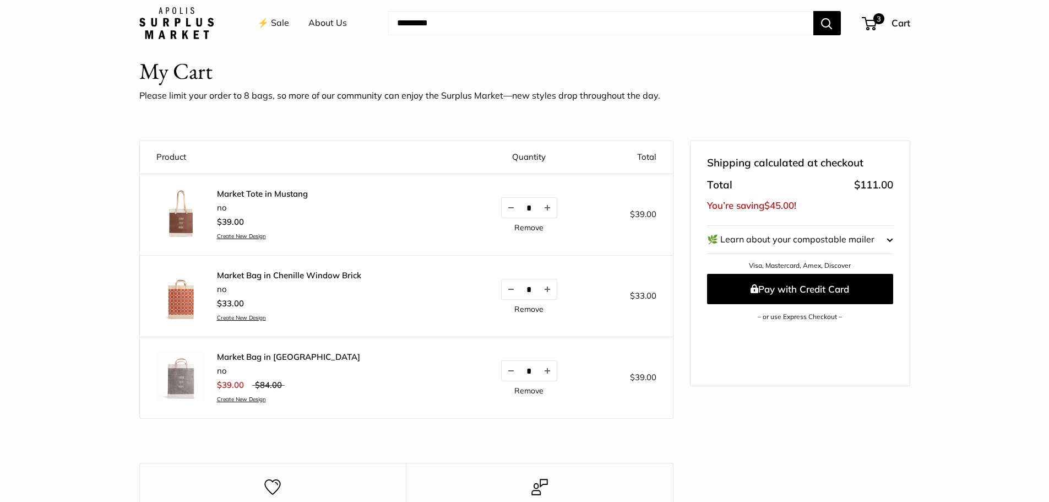
scroll to position [0, 0]
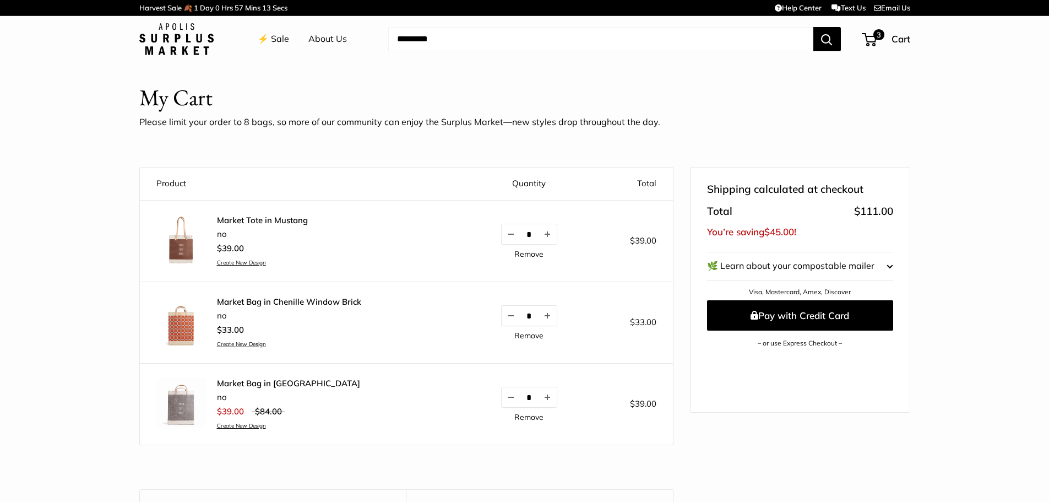
click at [279, 39] on link "⚡️ Sale" at bounding box center [273, 39] width 31 height 17
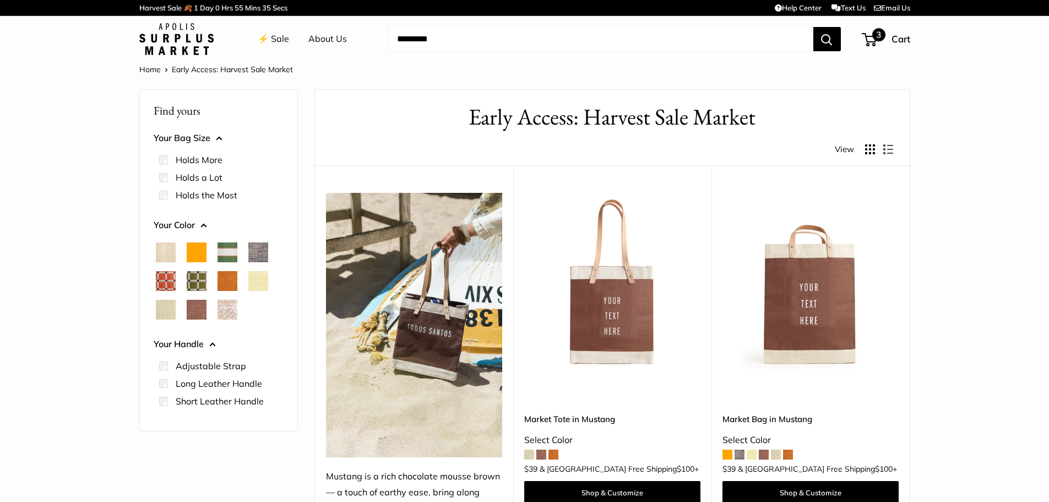
click at [889, 39] on div "3 Cart" at bounding box center [886, 39] width 47 height 18
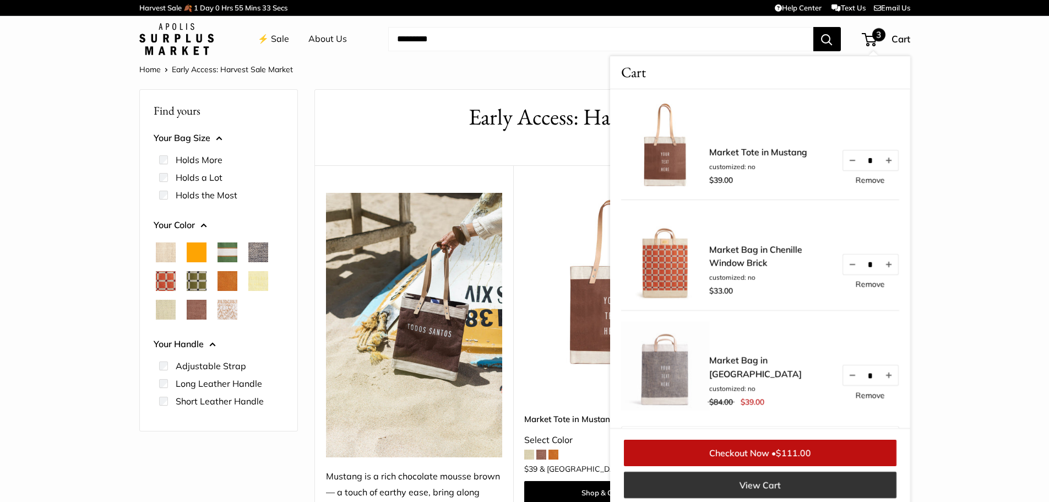
click at [769, 484] on link "View Cart" at bounding box center [760, 485] width 273 height 26
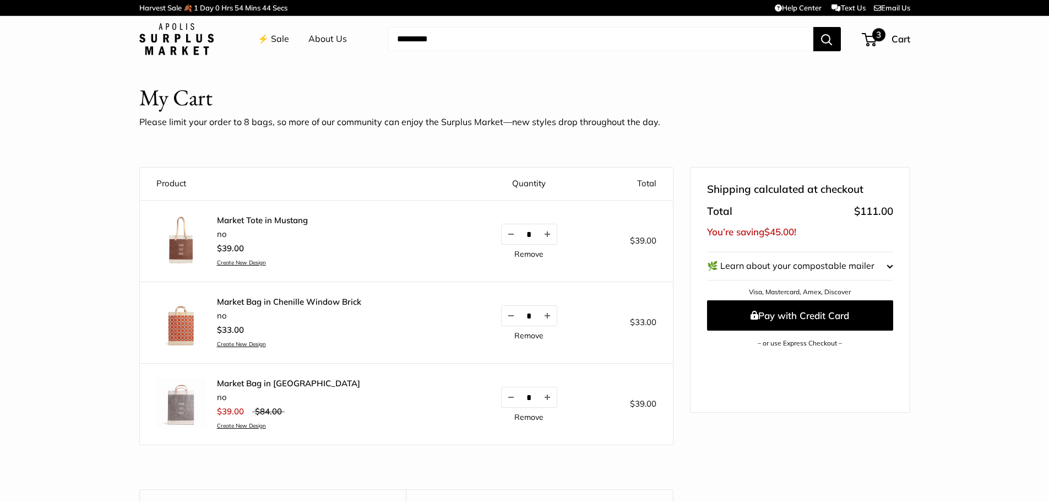
click at [880, 35] on span "3" at bounding box center [878, 34] width 13 height 13
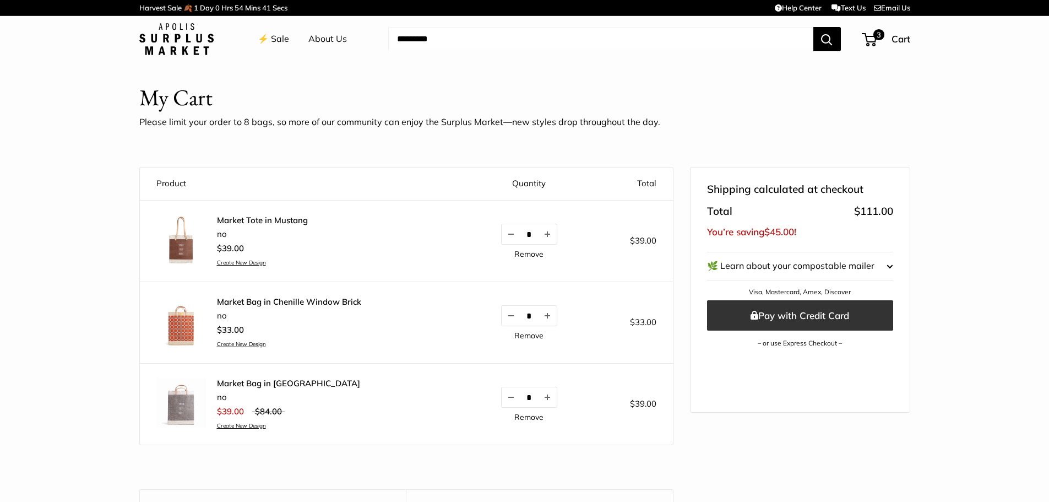
click at [808, 319] on button "Pay with Credit Card" at bounding box center [800, 315] width 186 height 30
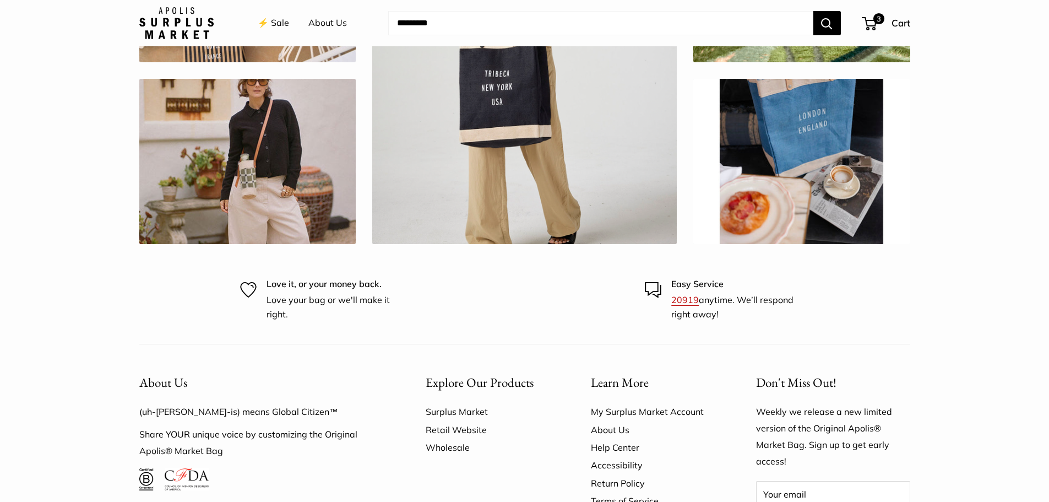
scroll to position [3257, 0]
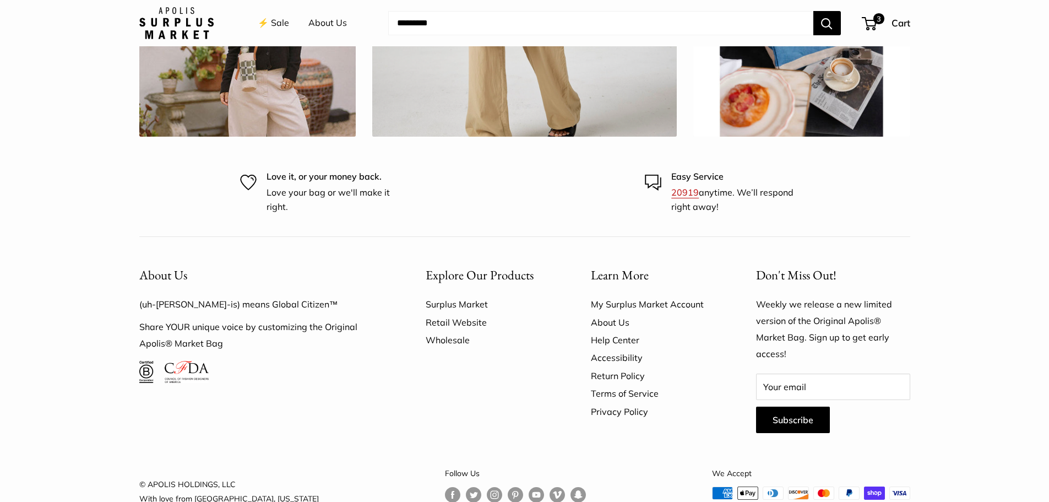
click at [610, 331] on link "Help Center" at bounding box center [654, 340] width 127 height 18
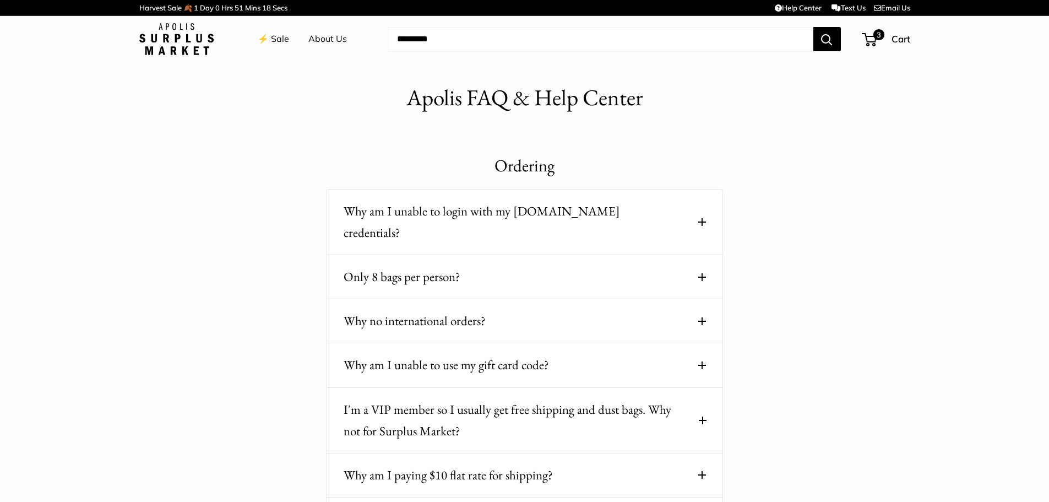
click at [665, 209] on button "Why am I unable to login with my [DOMAIN_NAME] credentials?" at bounding box center [525, 221] width 362 height 43
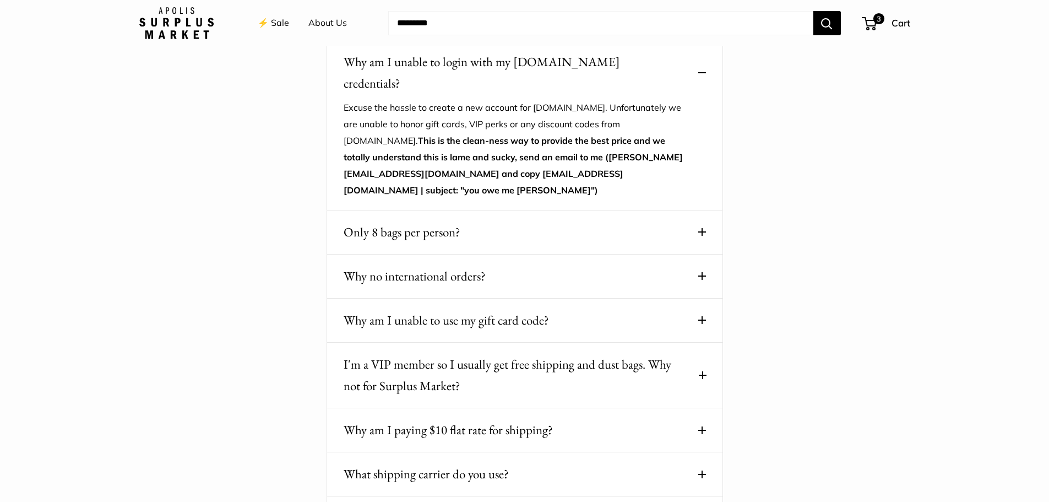
scroll to position [220, 0]
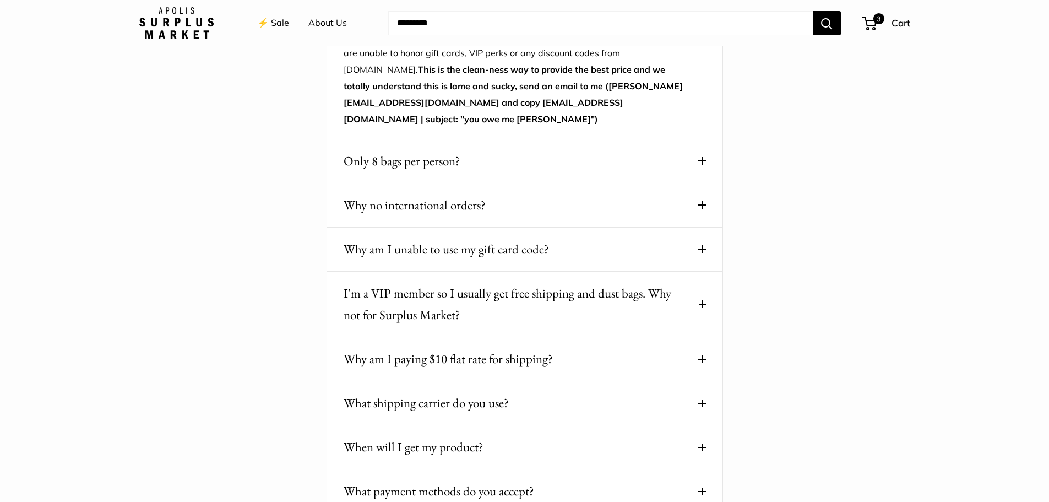
click at [572, 239] on button "Why am I unable to use my gift card code?" at bounding box center [525, 249] width 362 height 21
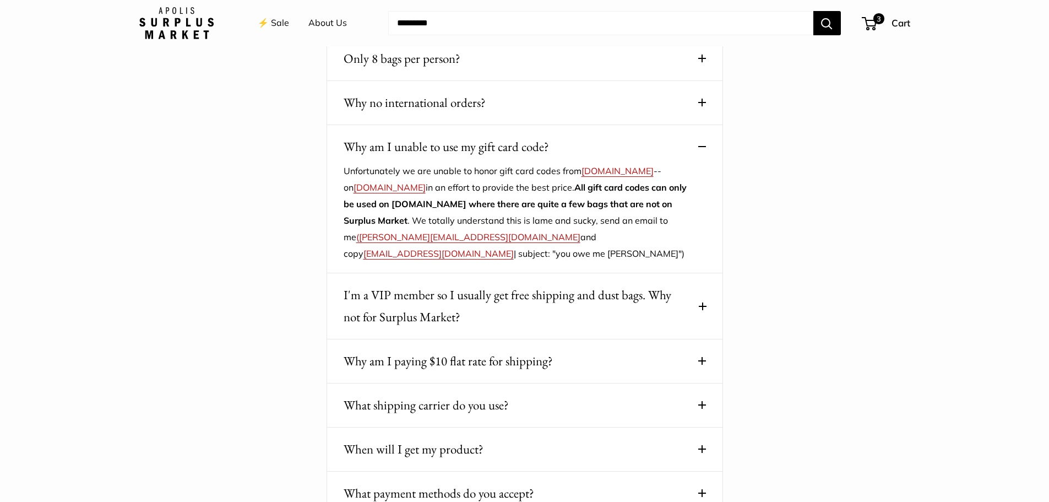
scroll to position [330, 0]
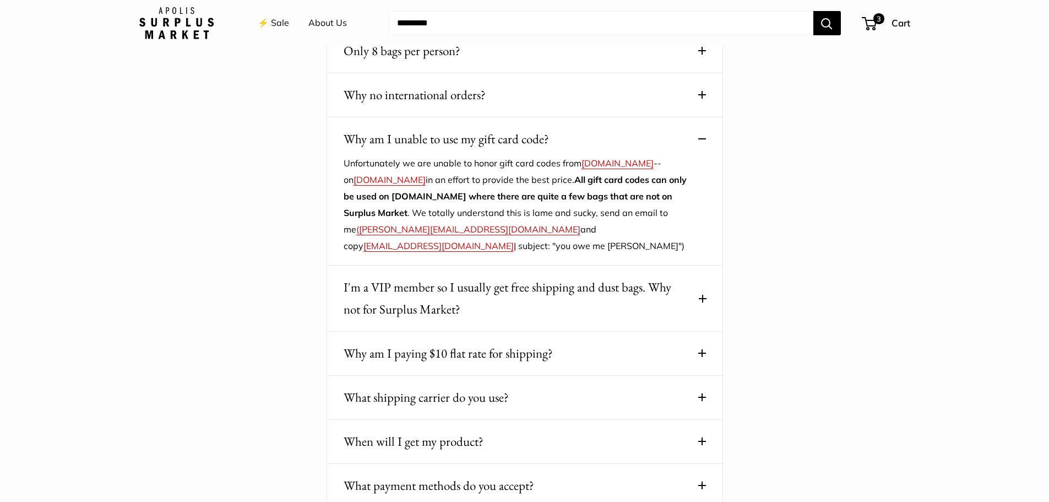
click at [702, 295] on span at bounding box center [703, 299] width 6 height 8
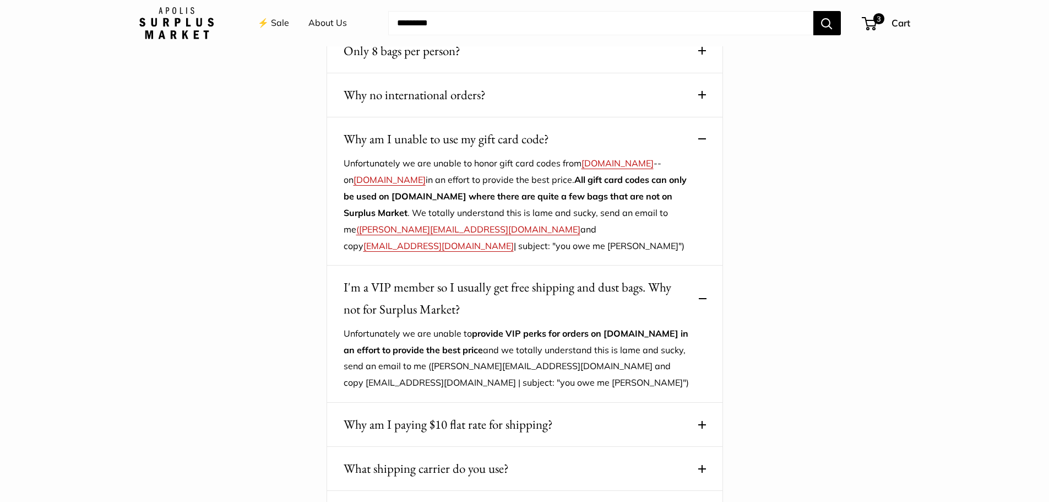
scroll to position [386, 0]
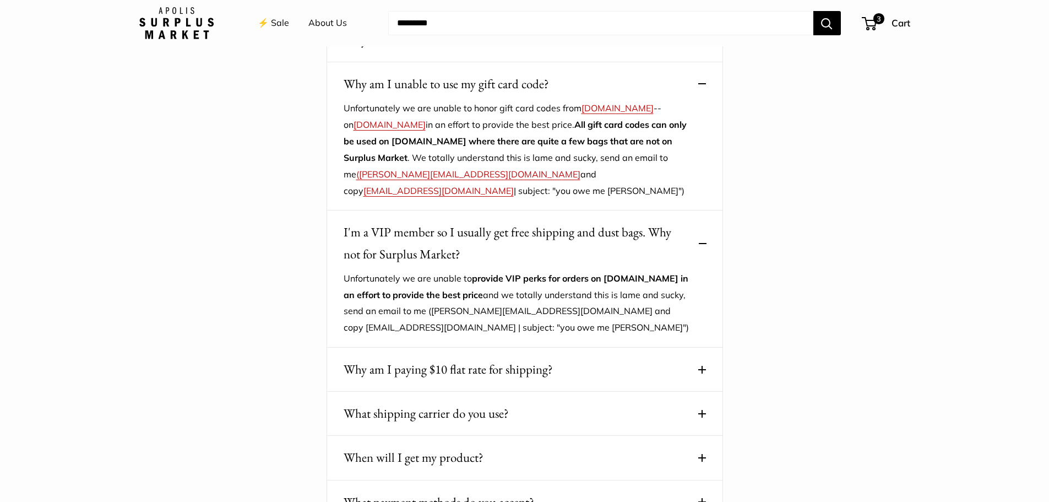
click at [703, 366] on span at bounding box center [702, 370] width 8 height 8
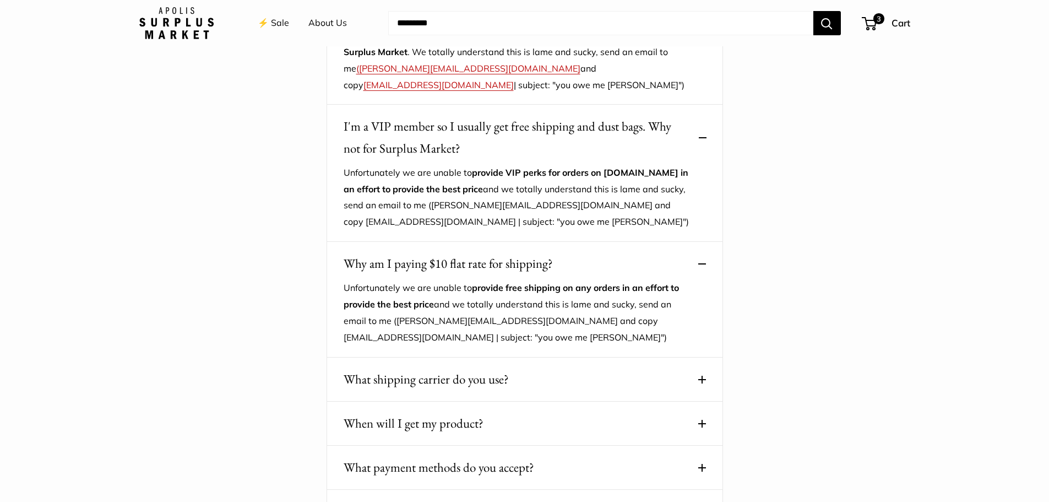
scroll to position [496, 0]
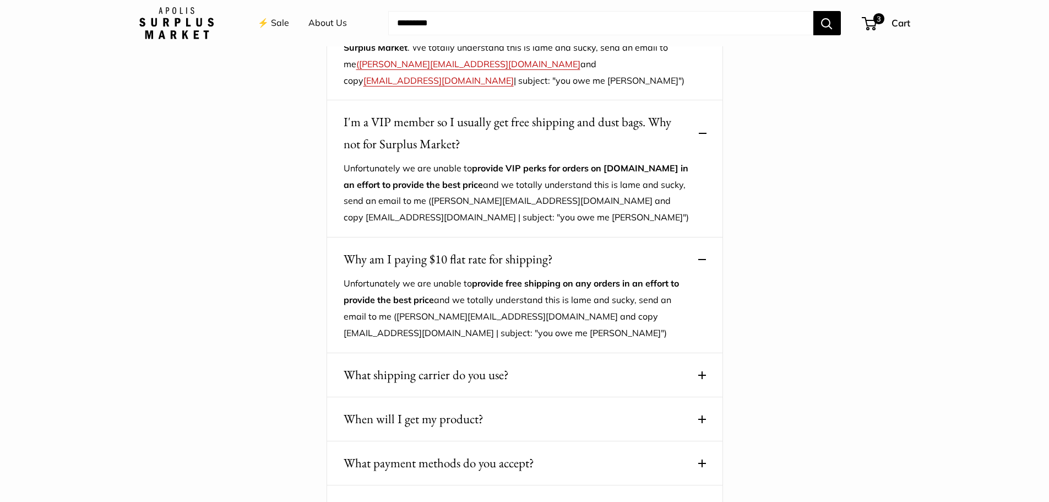
drag, startPoint x: 702, startPoint y: 353, endPoint x: 725, endPoint y: 354, distance: 23.1
click at [702, 371] on span at bounding box center [702, 375] width 8 height 8
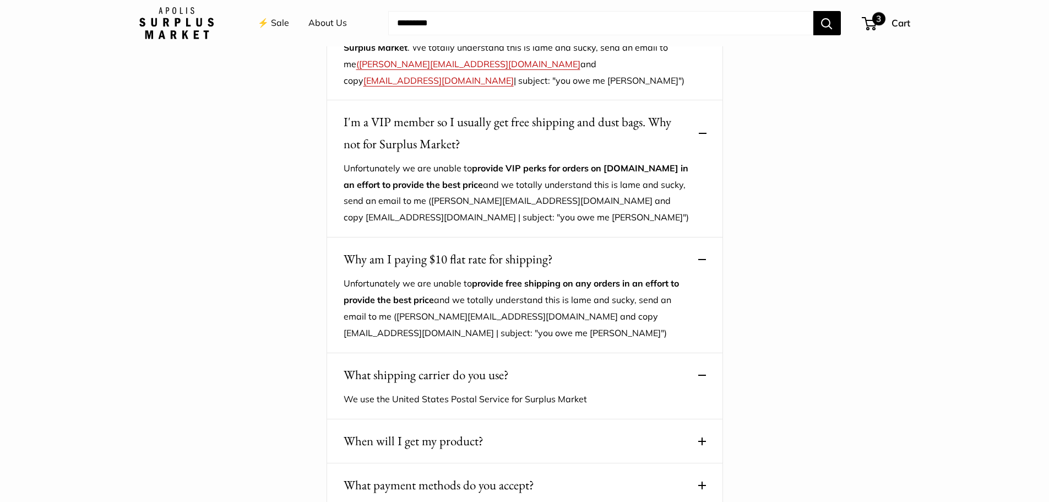
click at [876, 25] on span "3" at bounding box center [878, 18] width 13 height 13
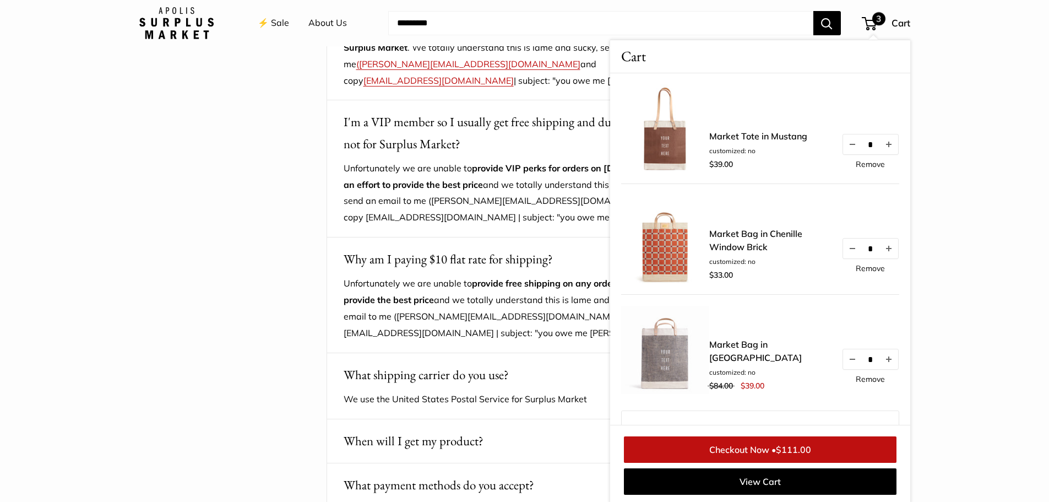
click at [750, 452] on link "Checkout Now • $111.00" at bounding box center [760, 449] width 273 height 26
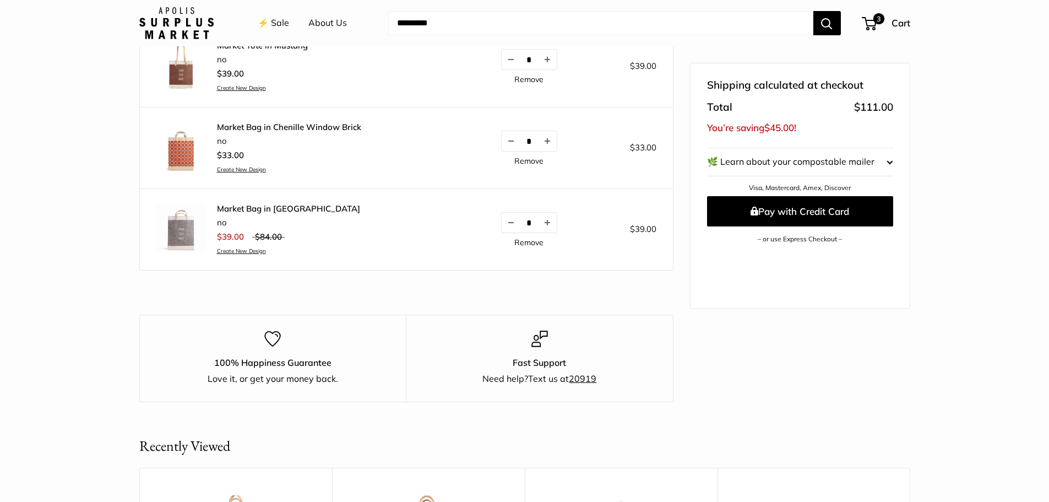
scroll to position [330, 0]
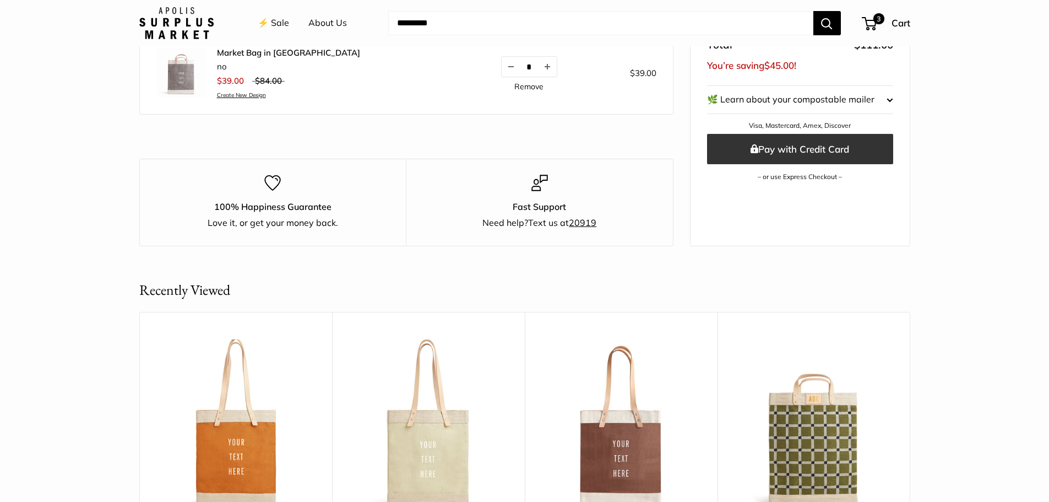
click at [816, 164] on button "Pay with Credit Card" at bounding box center [800, 149] width 186 height 30
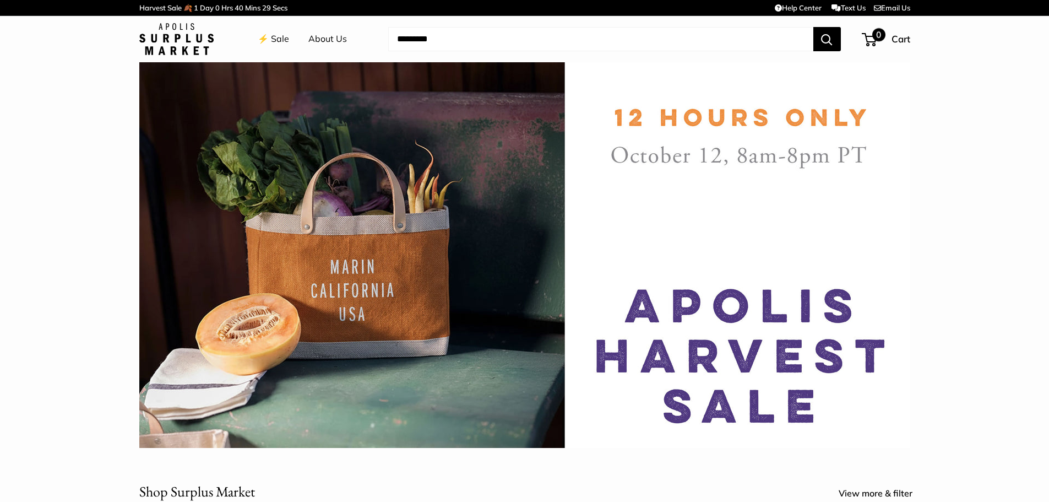
click at [892, 38] on span "Cart" at bounding box center [901, 39] width 19 height 12
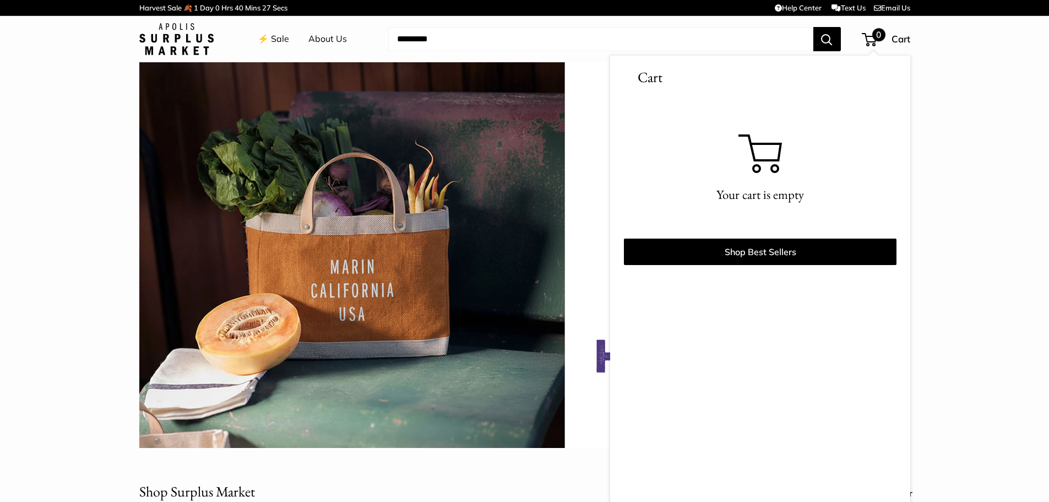
click at [944, 97] on section at bounding box center [524, 255] width 1049 height 386
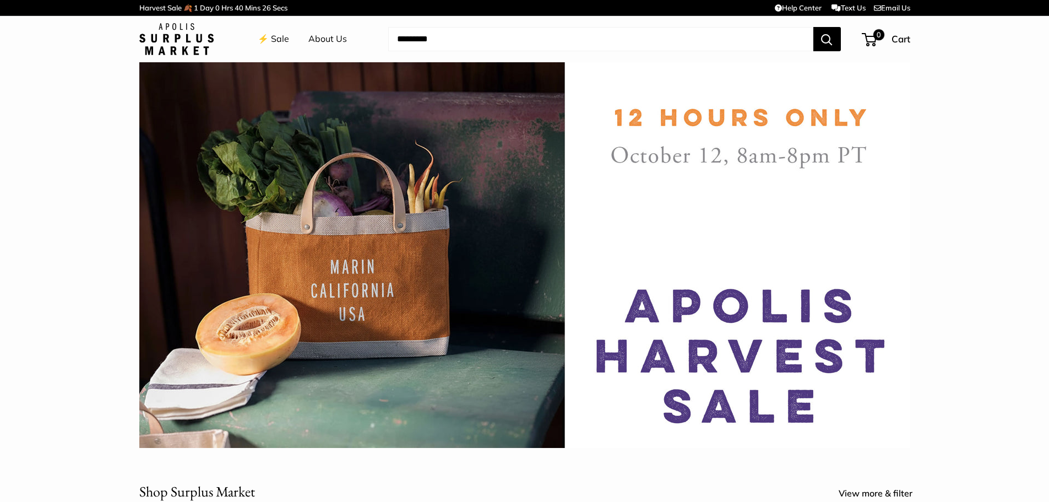
click at [823, 40] on button "Search" at bounding box center [828, 39] width 28 height 24
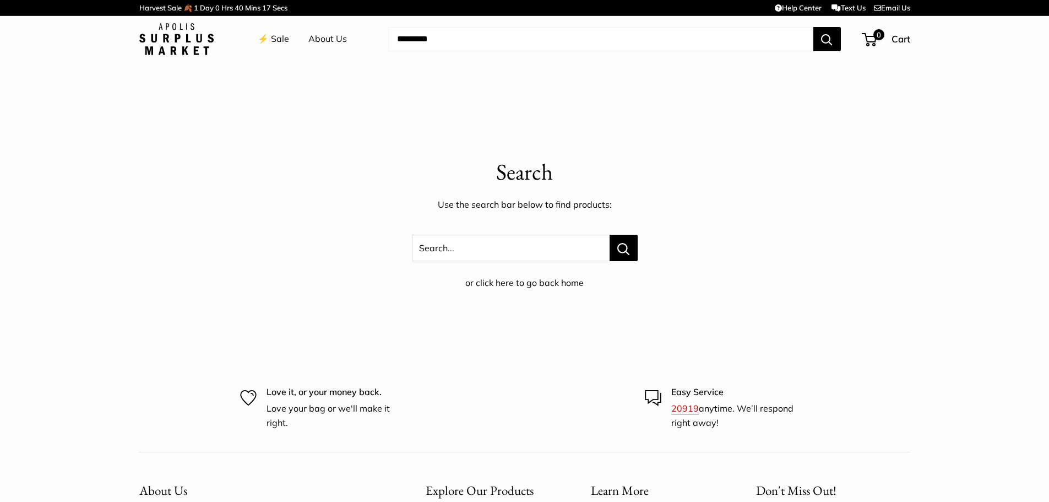
click at [282, 38] on link "⚡️ Sale" at bounding box center [273, 39] width 31 height 17
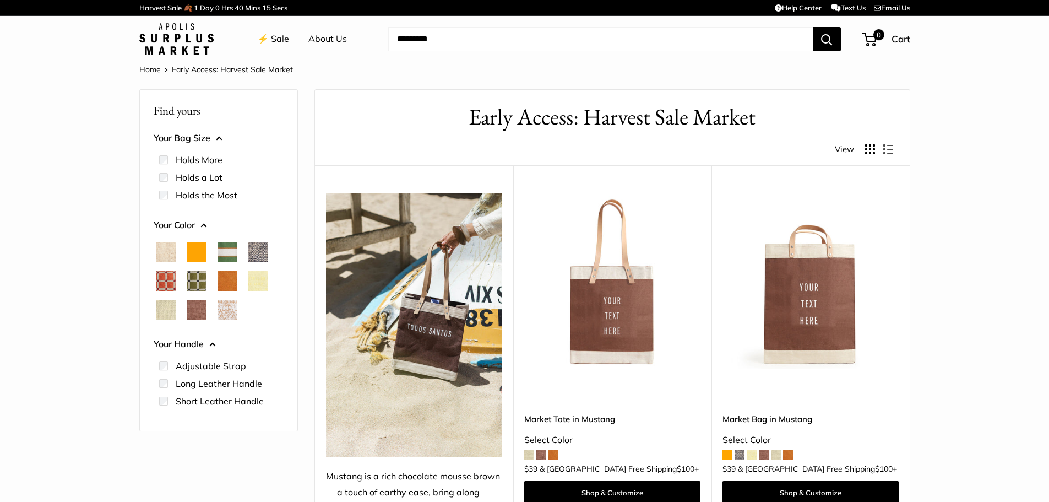
click at [826, 39] on button "Search" at bounding box center [828, 39] width 28 height 24
click at [0, 0] on img at bounding box center [0, 0] width 0 height 0
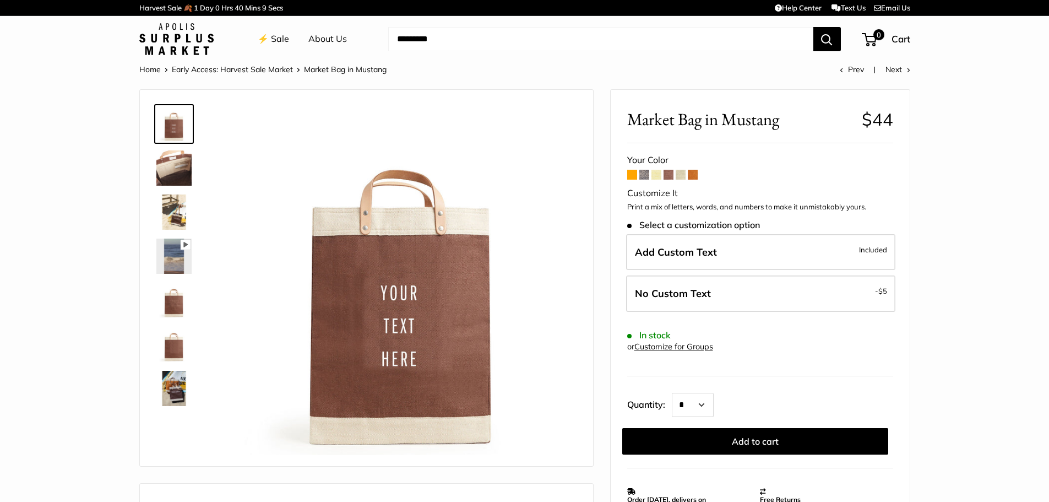
click at [694, 178] on span at bounding box center [693, 175] width 10 height 10
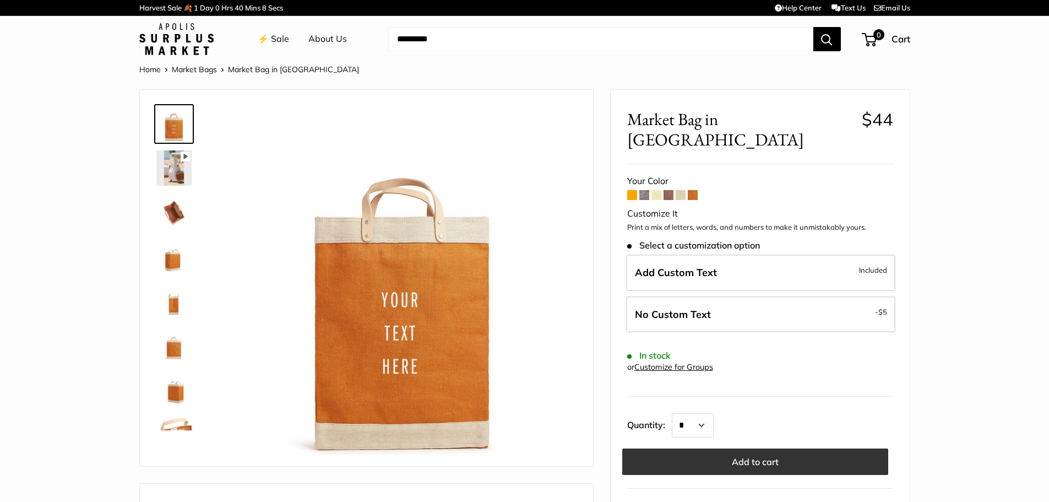
click at [793, 450] on button "Add to cart" at bounding box center [755, 461] width 266 height 26
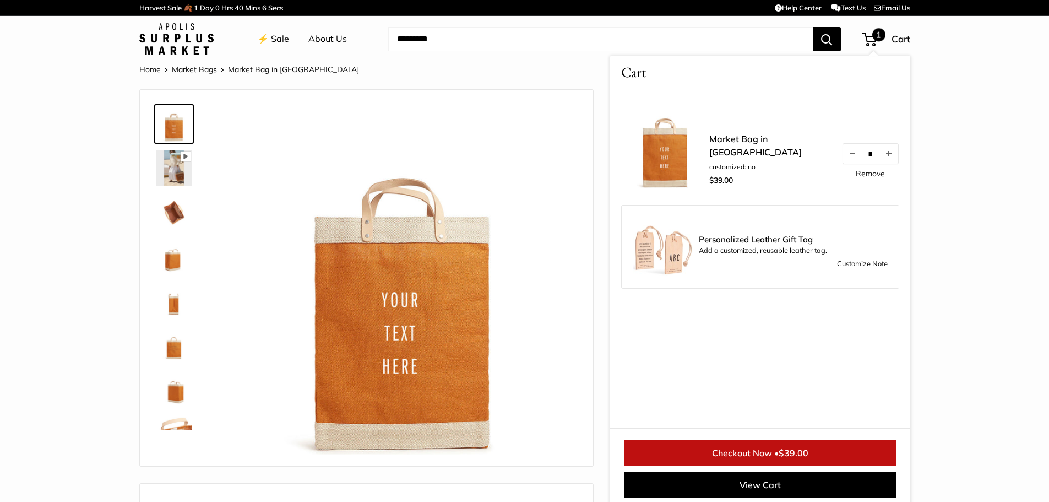
scroll to position [4, 0]
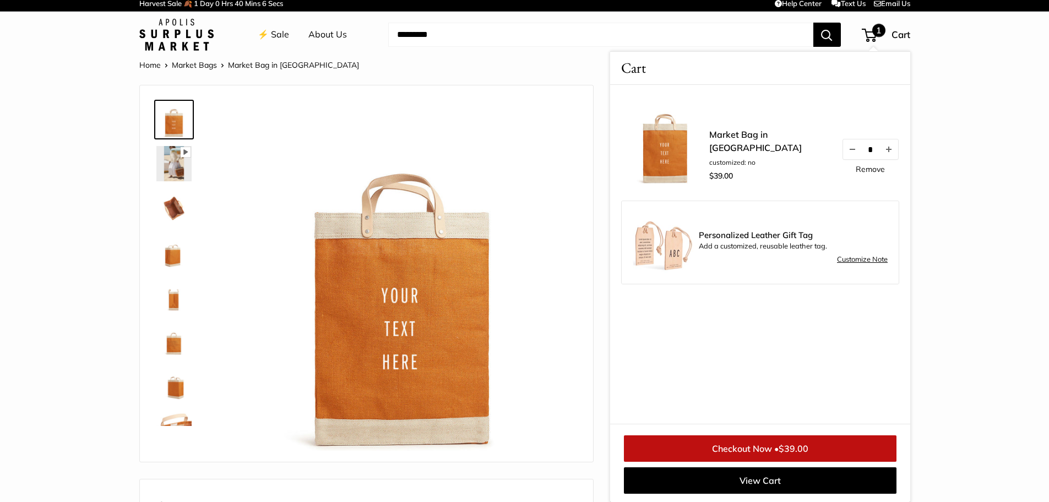
click at [876, 36] on span "1" at bounding box center [878, 30] width 13 height 13
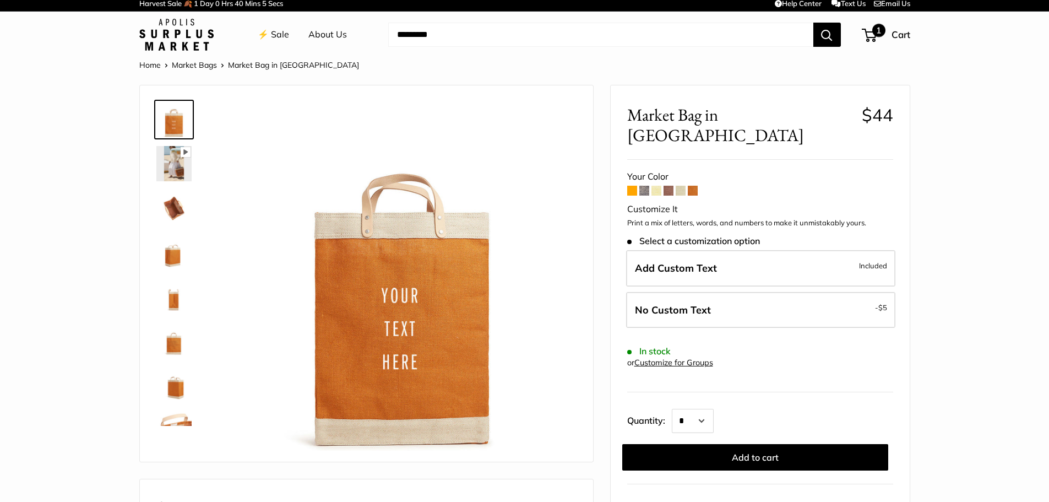
click at [875, 29] on span "1" at bounding box center [878, 30] width 13 height 13
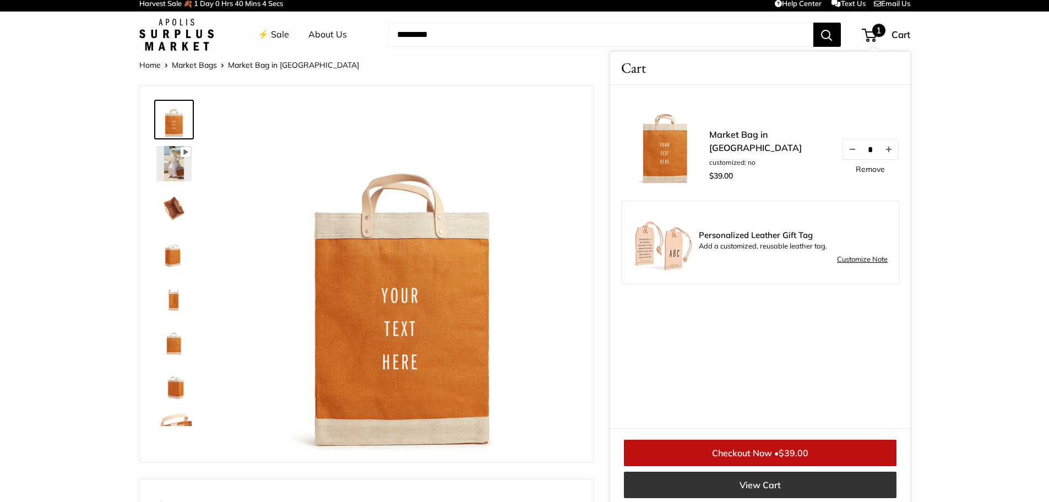
click at [766, 479] on link "View Cart" at bounding box center [760, 485] width 273 height 26
